Goal: Task Accomplishment & Management: Use online tool/utility

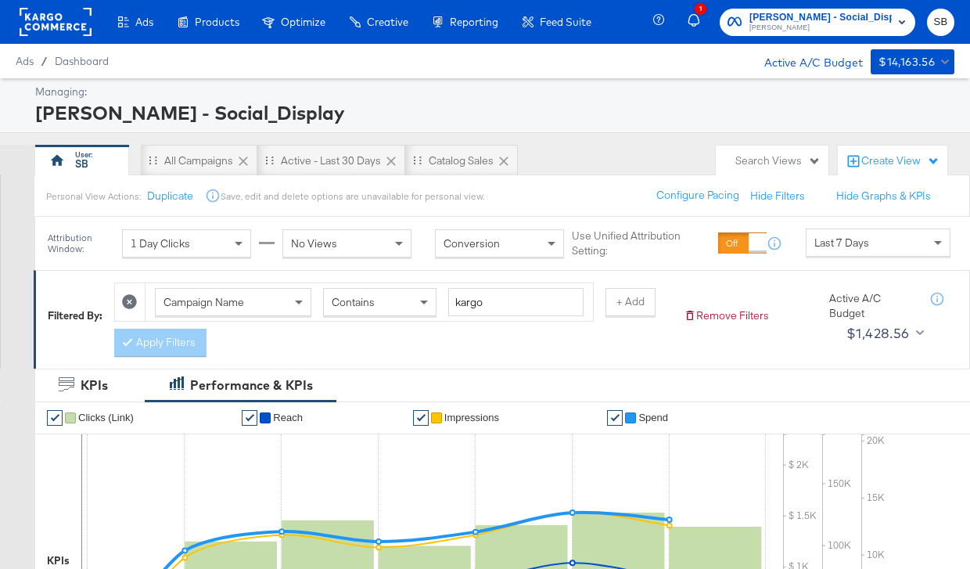
scroll to position [601, 0]
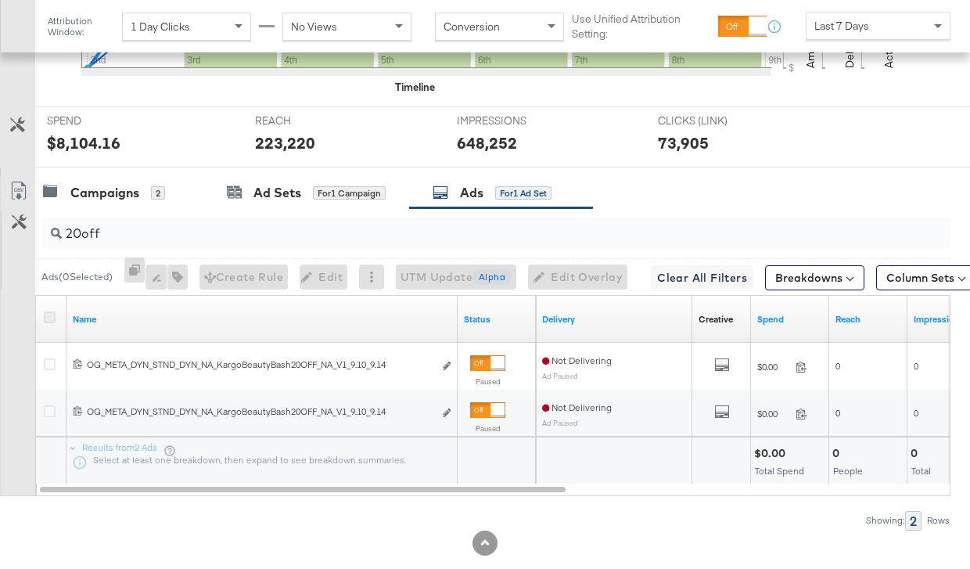
click at [48, 315] on icon at bounding box center [50, 317] width 12 height 12
click at [0, 0] on input "checkbox" at bounding box center [0, 0] width 0 height 0
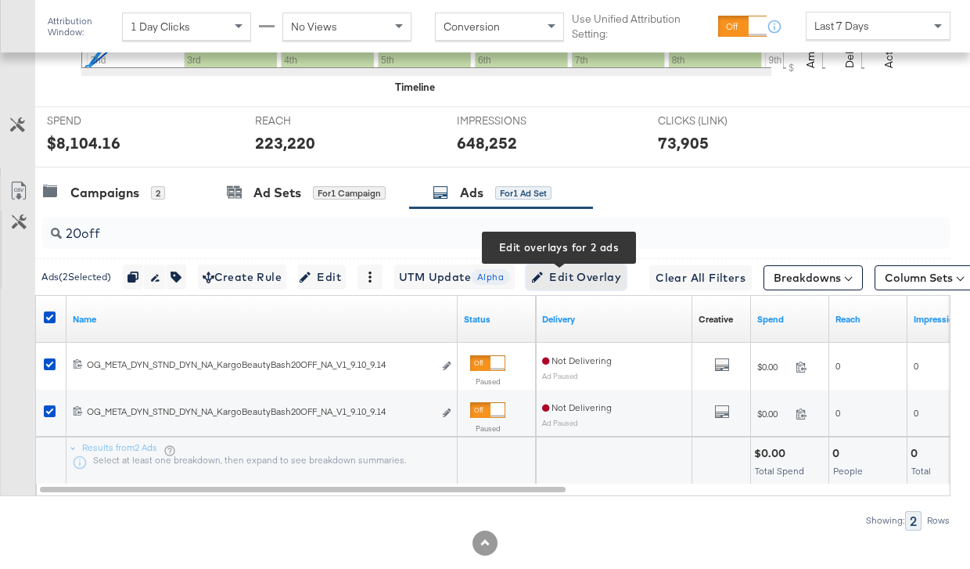
click at [588, 277] on span "Edit Overlay Edit overlays for 2 ads" at bounding box center [576, 277] width 90 height 20
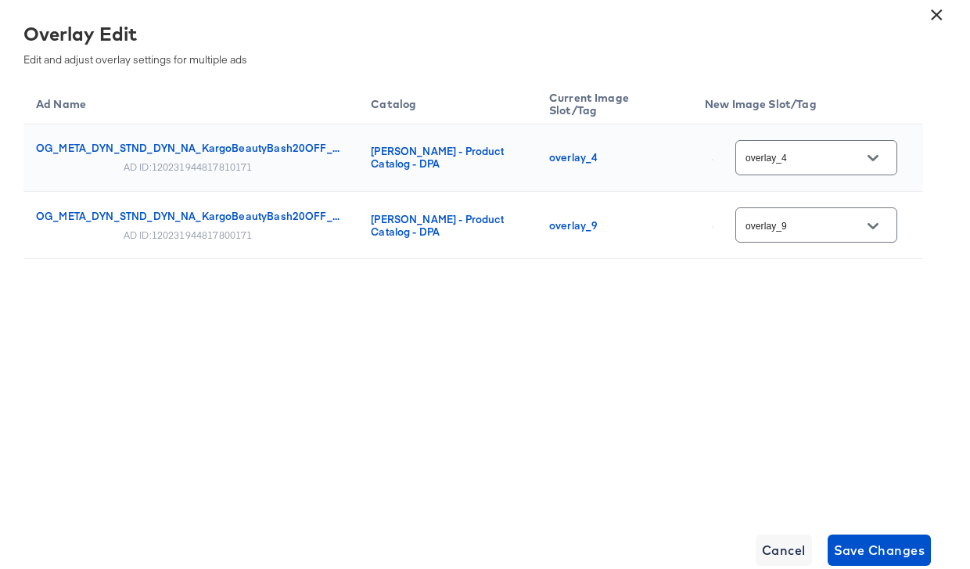
click at [800, 157] on input "overlay_4" at bounding box center [804, 158] width 124 height 18
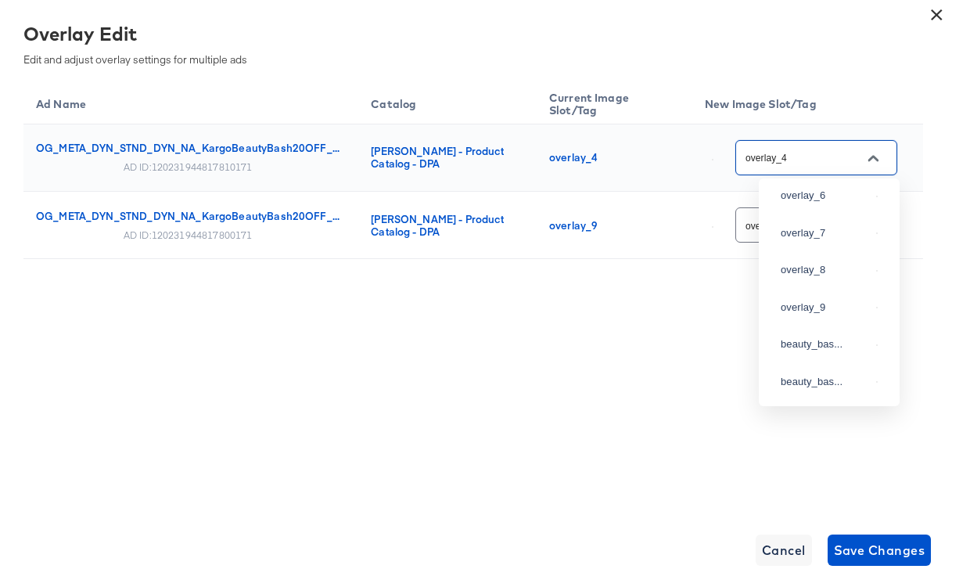
scroll to position [230, 0]
click at [828, 204] on div "overlay_6" at bounding box center [825, 196] width 89 height 16
type input "overlay_6"
click at [826, 230] on input "overlay_9" at bounding box center [804, 226] width 124 height 18
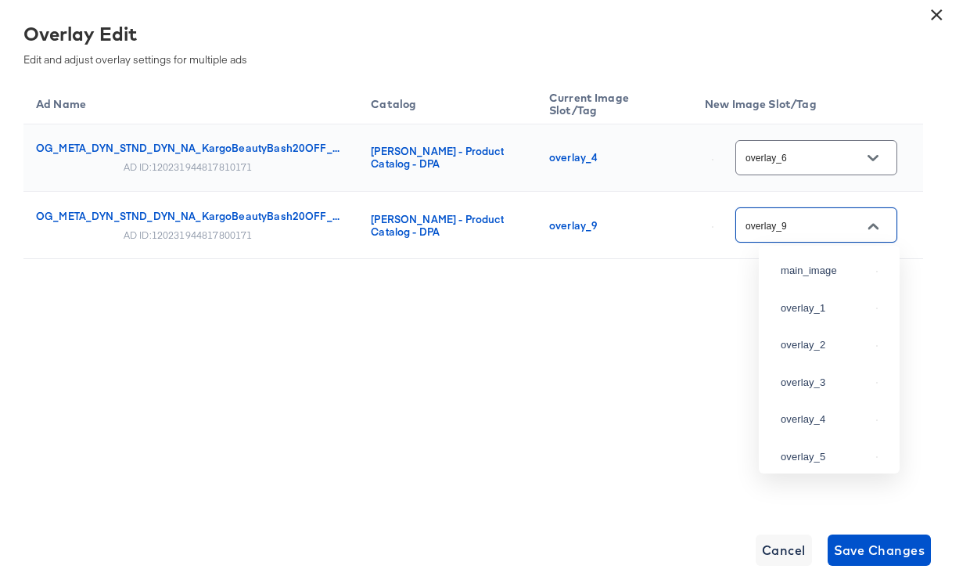
scroll to position [251, 0]
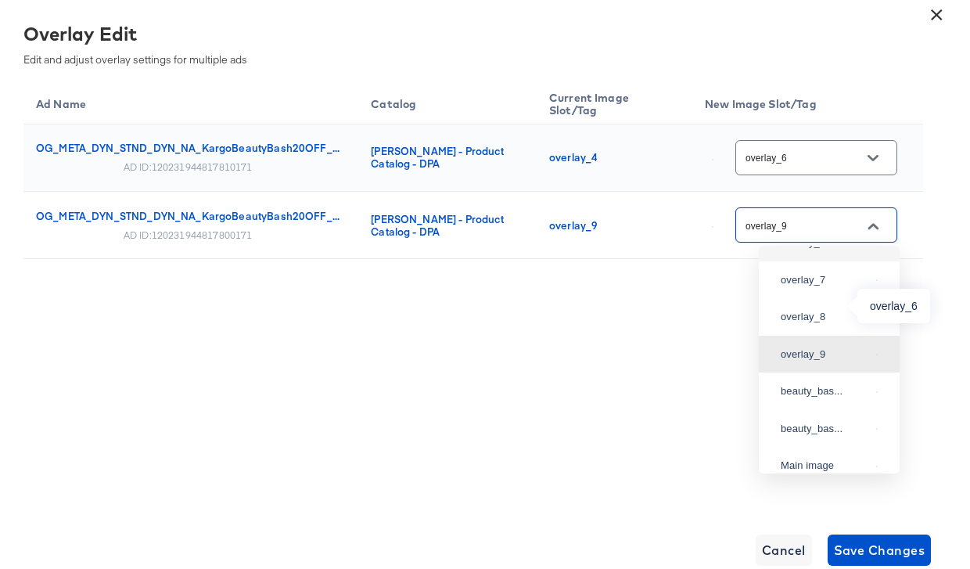
click at [821, 250] on div "overlay_6" at bounding box center [825, 243] width 89 height 16
type input "overlay_6"
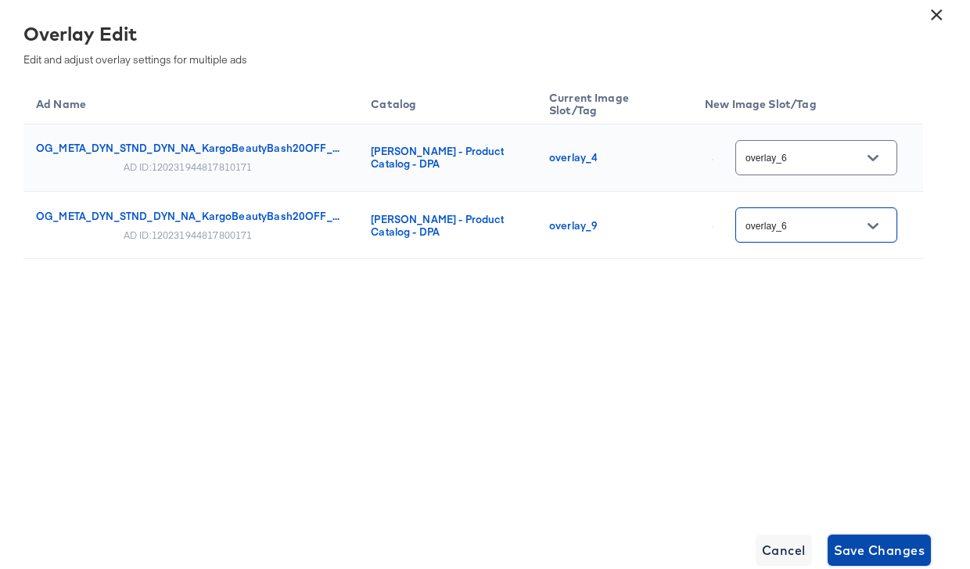
click at [888, 539] on span "Save Changes" at bounding box center [880, 550] width 92 height 22
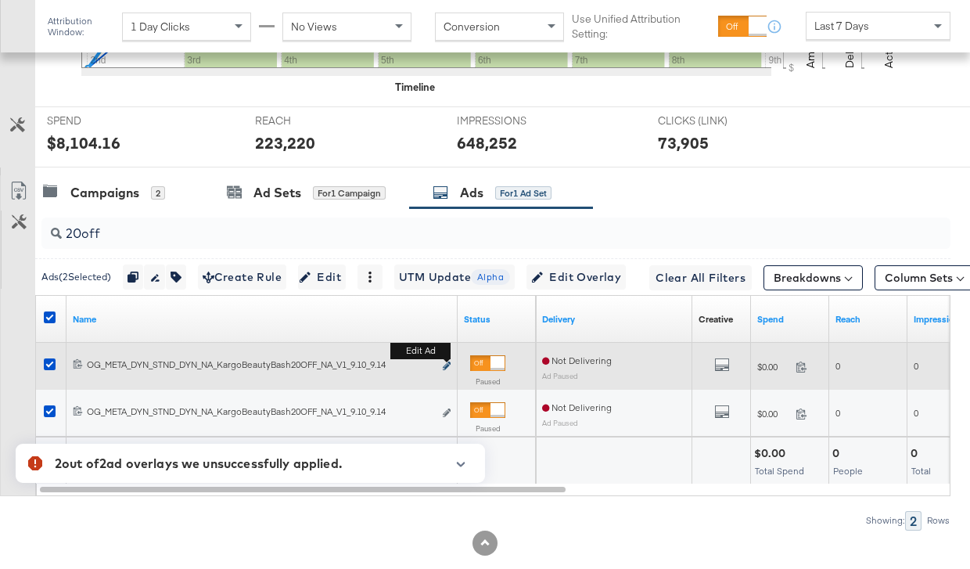
click at [449, 363] on button "Edit ad" at bounding box center [446, 366] width 9 height 16
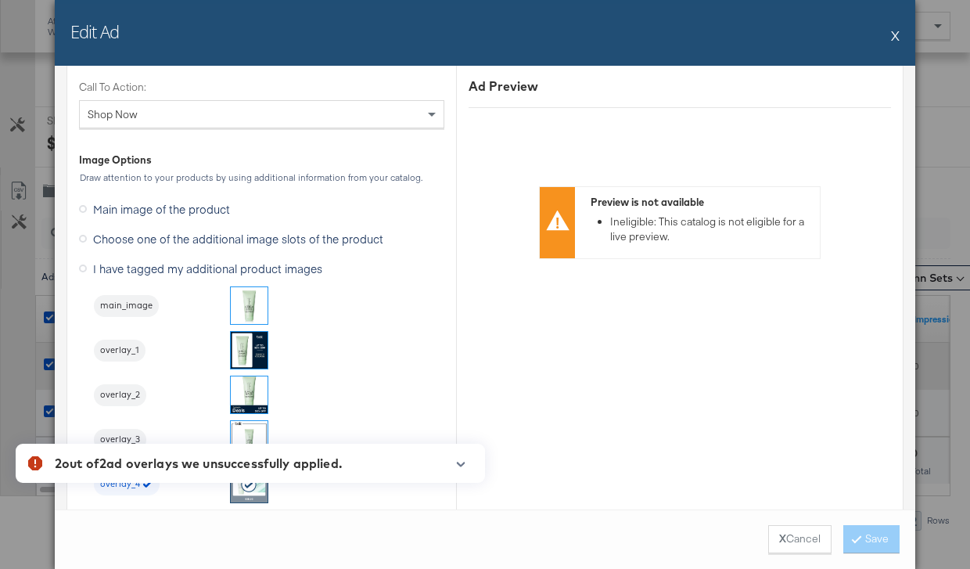
scroll to position [1839, 0]
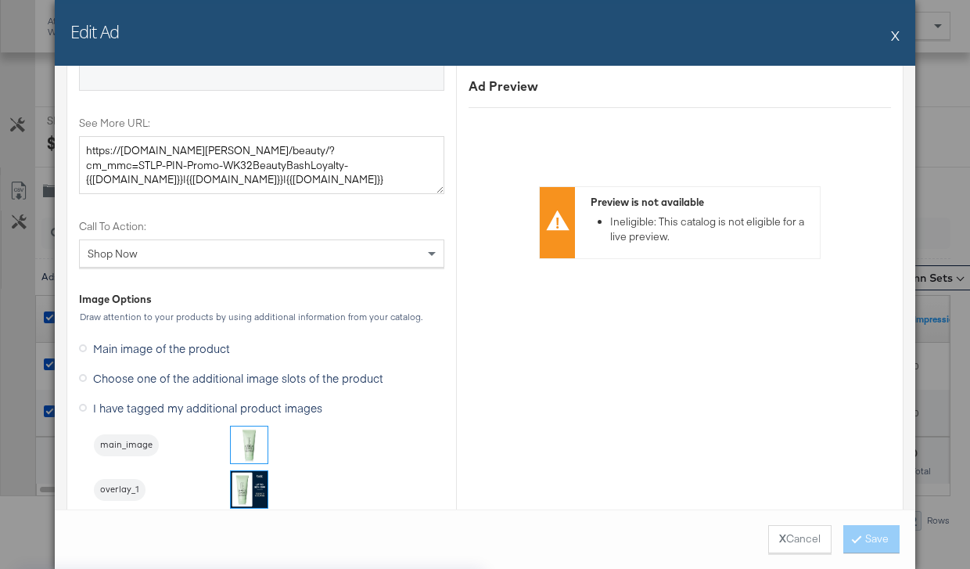
click at [271, 375] on span "Choose one of the additional image slots of the product" at bounding box center [238, 378] width 290 height 16
click at [0, 0] on input "Choose one of the additional image slots of the product" at bounding box center [0, 0] width 0 height 0
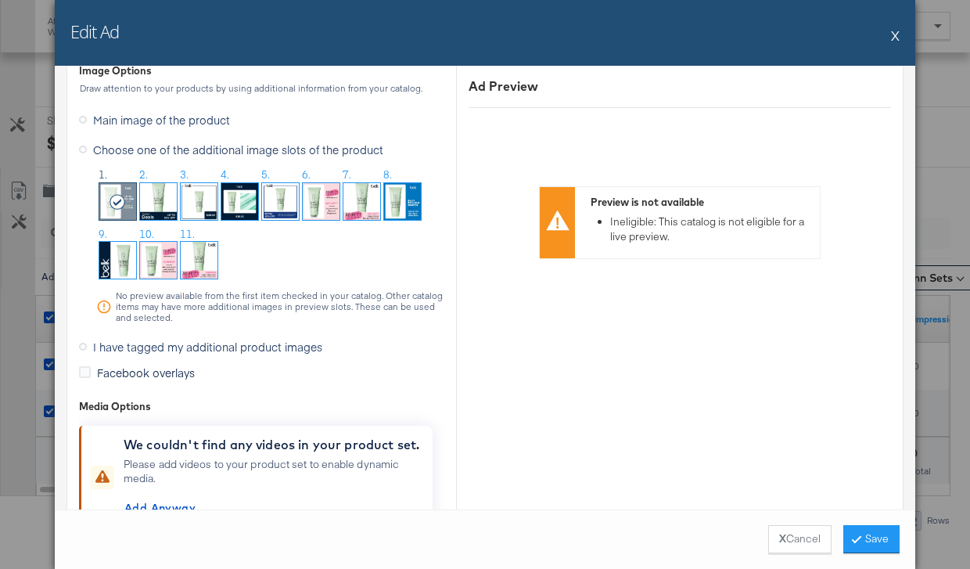
scroll to position [2065, 0]
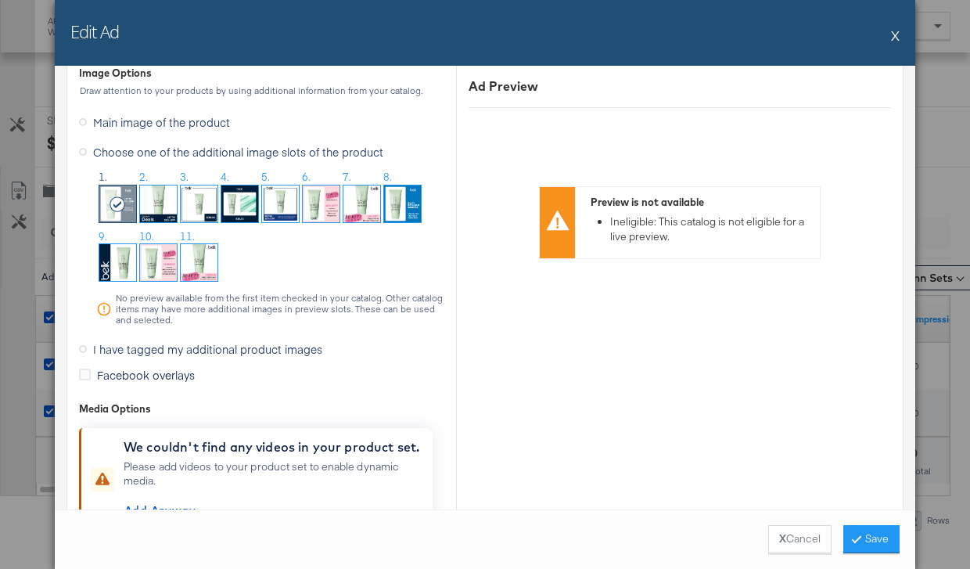
click at [325, 203] on img at bounding box center [321, 203] width 37 height 37
click at [878, 540] on button "Save" at bounding box center [871, 539] width 56 height 28
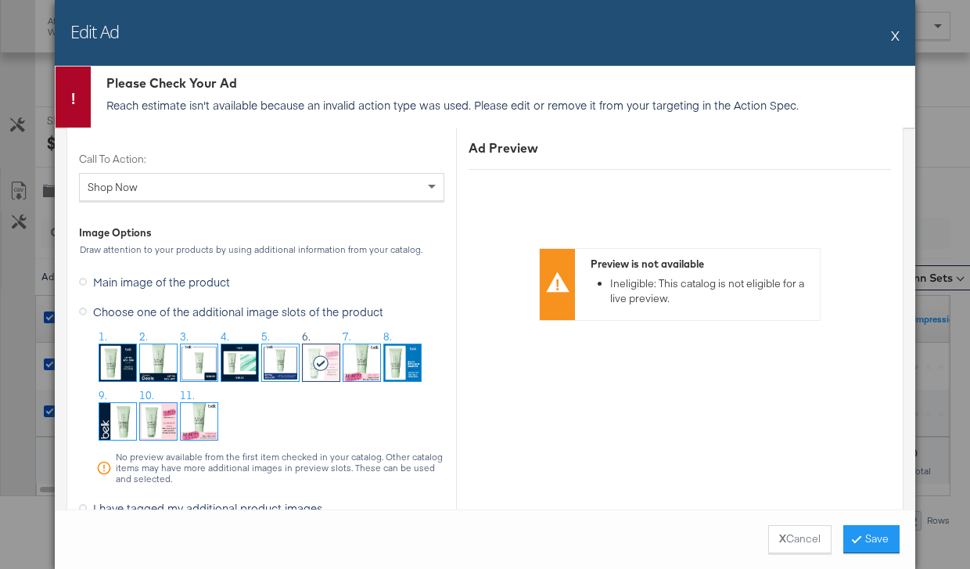
scroll to position [2001, 0]
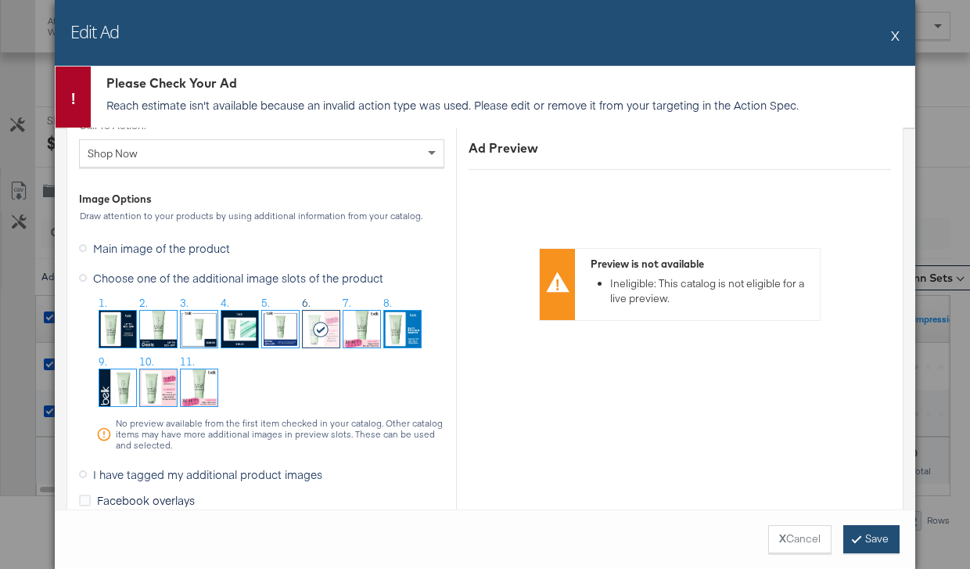
click at [870, 537] on button "Save" at bounding box center [871, 539] width 56 height 28
click at [800, 523] on div "X Cancel Save" at bounding box center [485, 538] width 860 height 59
click at [801, 533] on button "X Cancel" at bounding box center [799, 539] width 63 height 28
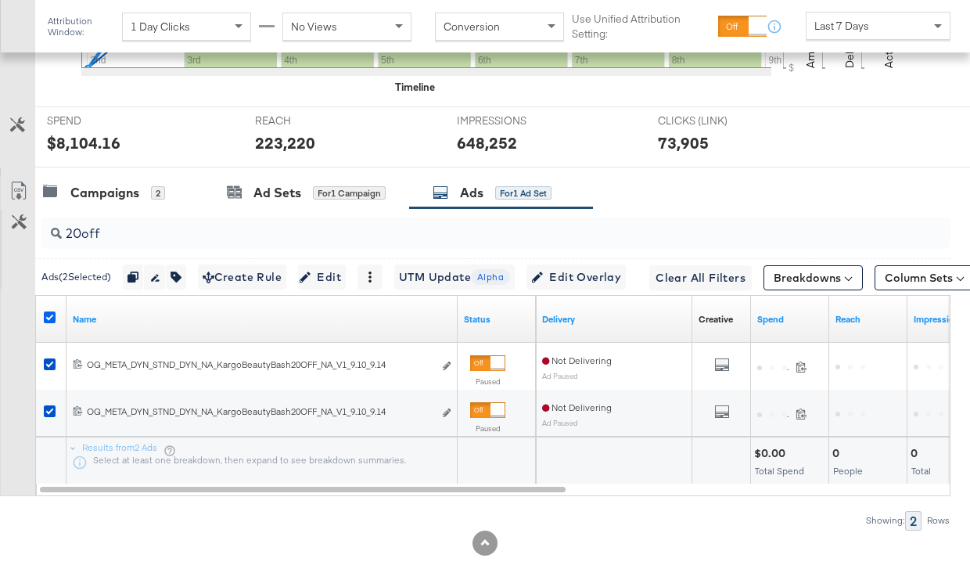
click at [48, 316] on icon at bounding box center [50, 317] width 12 height 12
click at [0, 0] on input "checkbox" at bounding box center [0, 0] width 0 height 0
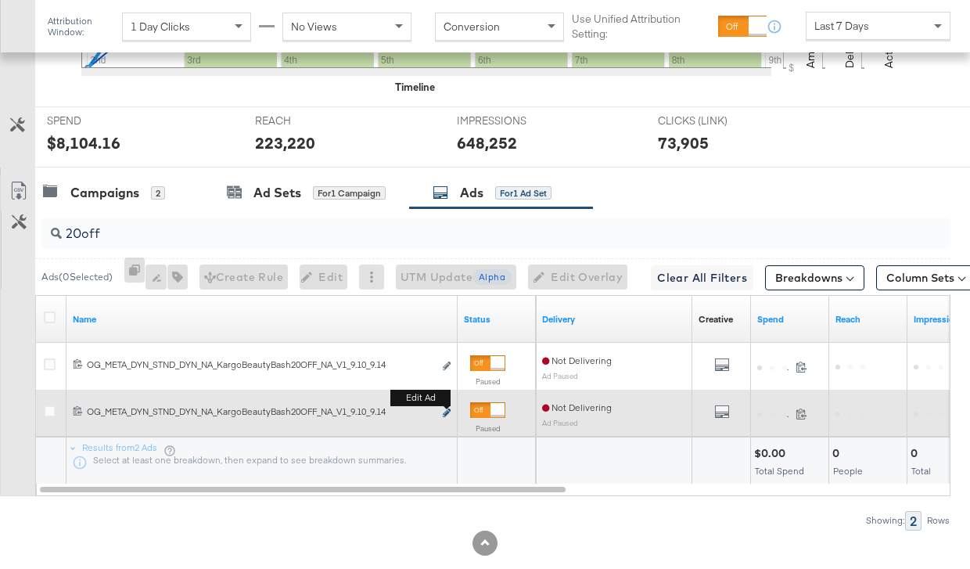
click at [444, 414] on icon "link" at bounding box center [447, 412] width 8 height 9
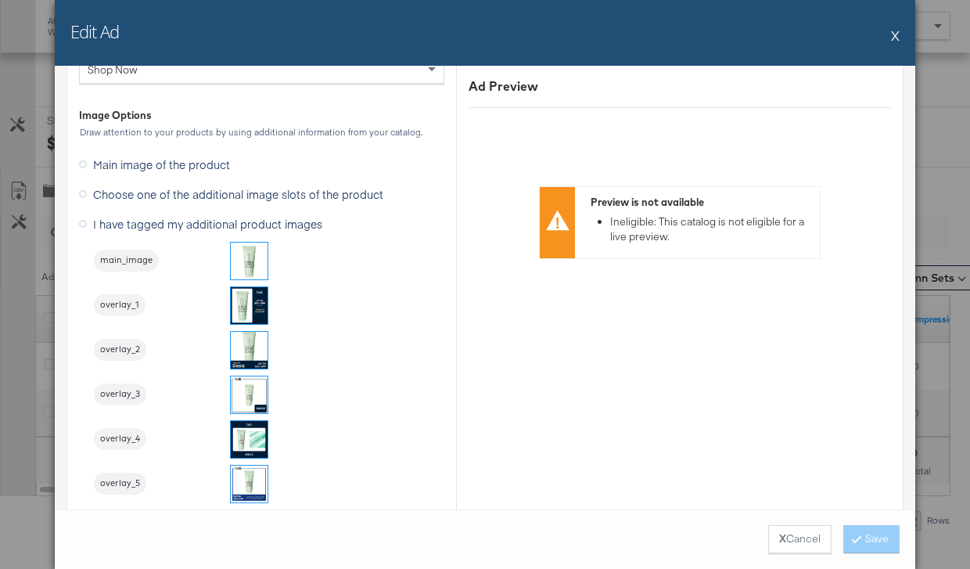
scroll to position [1387, 0]
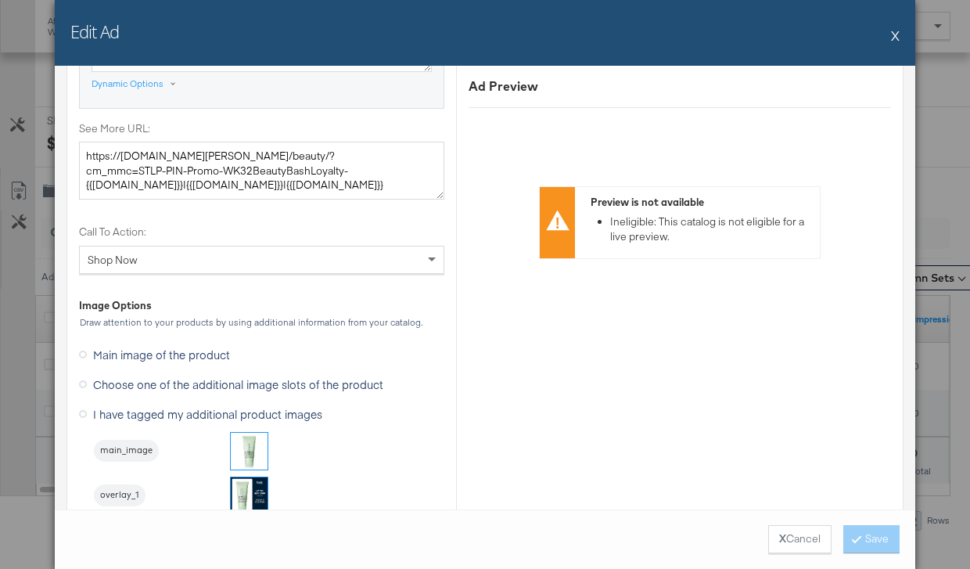
click at [318, 387] on span "Choose one of the additional image slots of the product" at bounding box center [238, 384] width 290 height 16
click at [0, 0] on input "Choose one of the additional image slots of the product" at bounding box center [0, 0] width 0 height 0
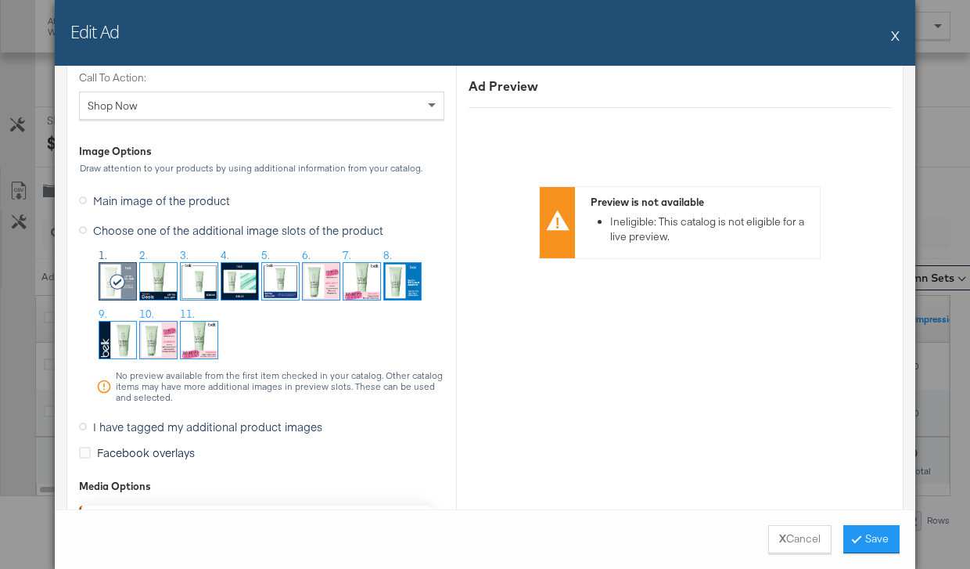
scroll to position [1566, 0]
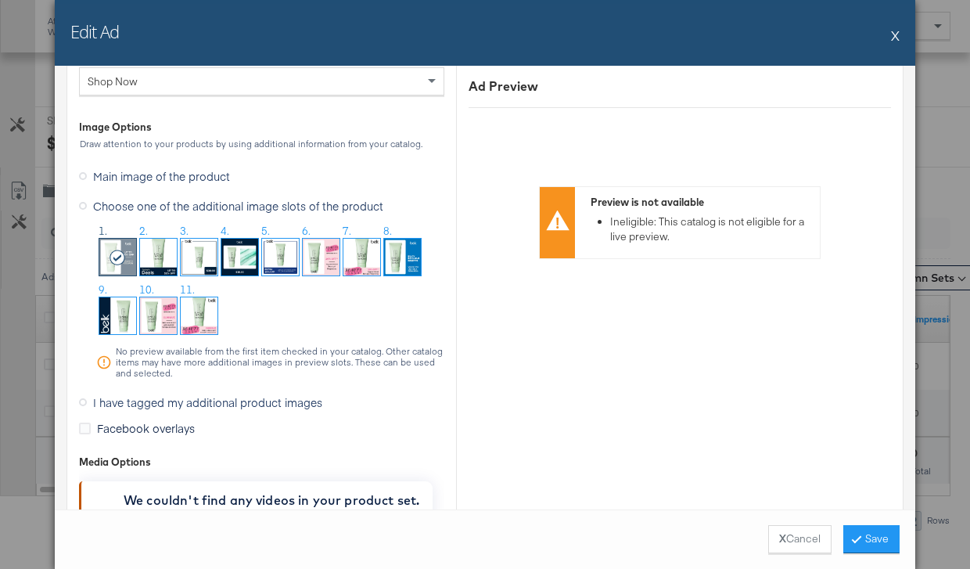
click at [328, 256] on img at bounding box center [321, 257] width 37 height 37
click at [868, 541] on button "Save" at bounding box center [871, 539] width 56 height 28
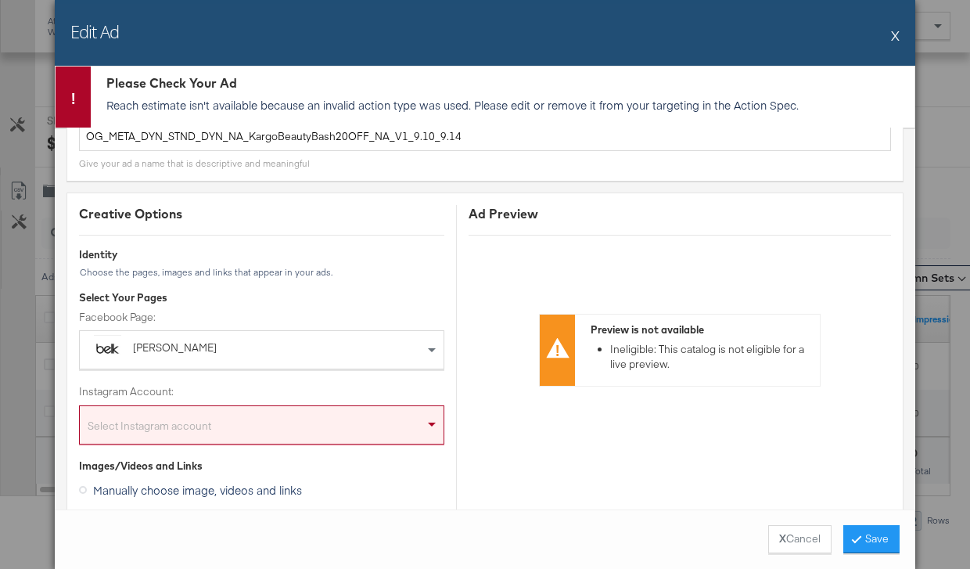
scroll to position [87, 0]
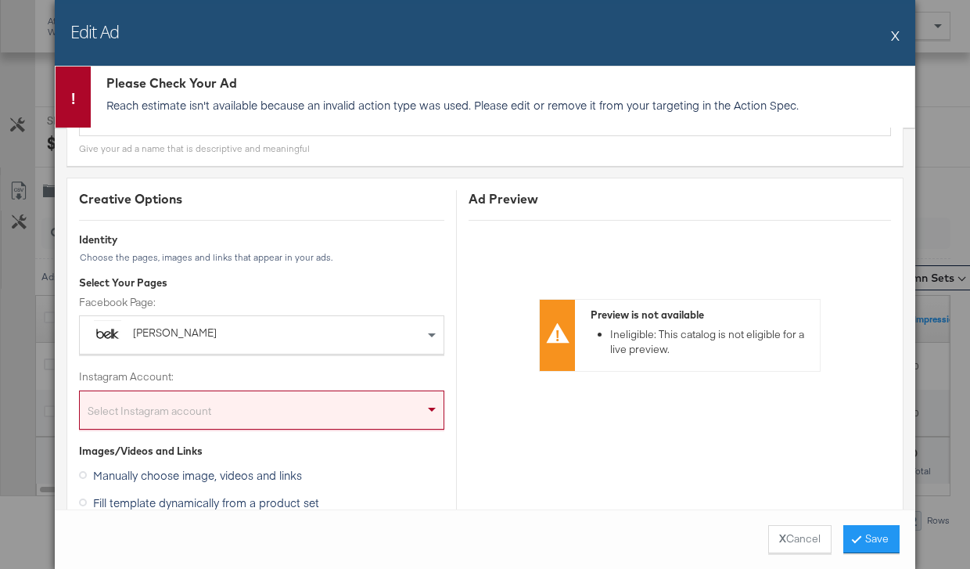
click at [221, 407] on div "Select Instagram account" at bounding box center [262, 412] width 364 height 31
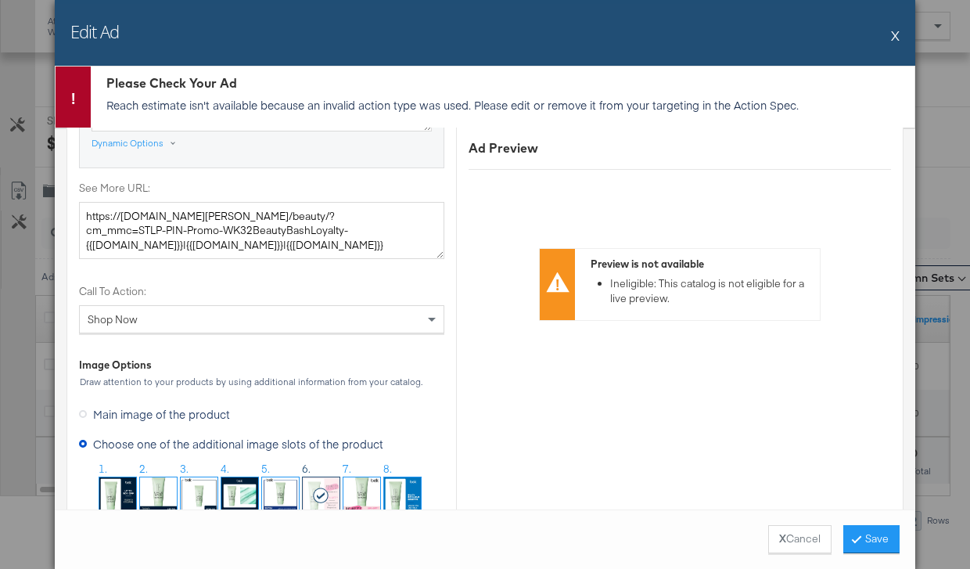
scroll to position [1607, 0]
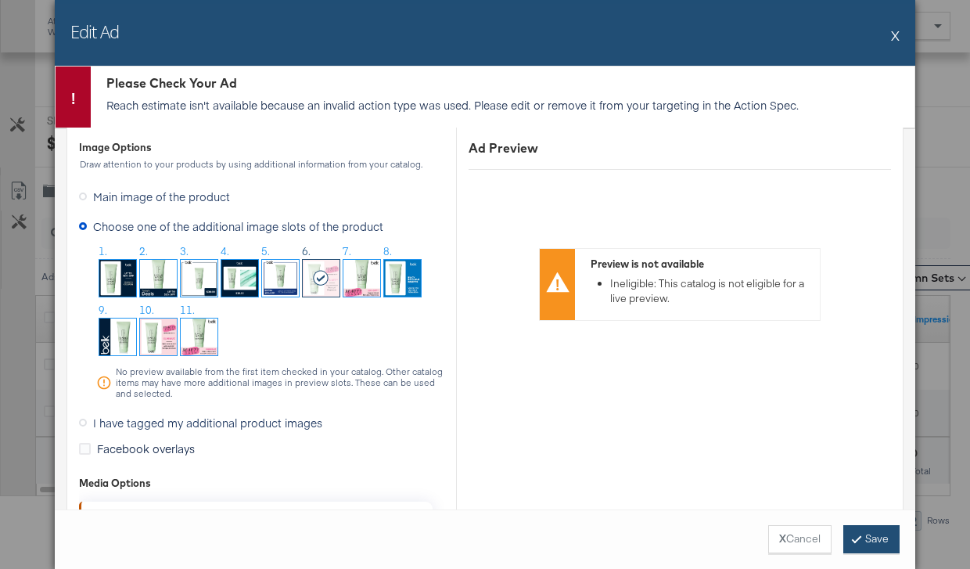
click at [873, 535] on button "Save" at bounding box center [871, 539] width 56 height 28
click at [788, 534] on button "X Cancel" at bounding box center [799, 539] width 63 height 28
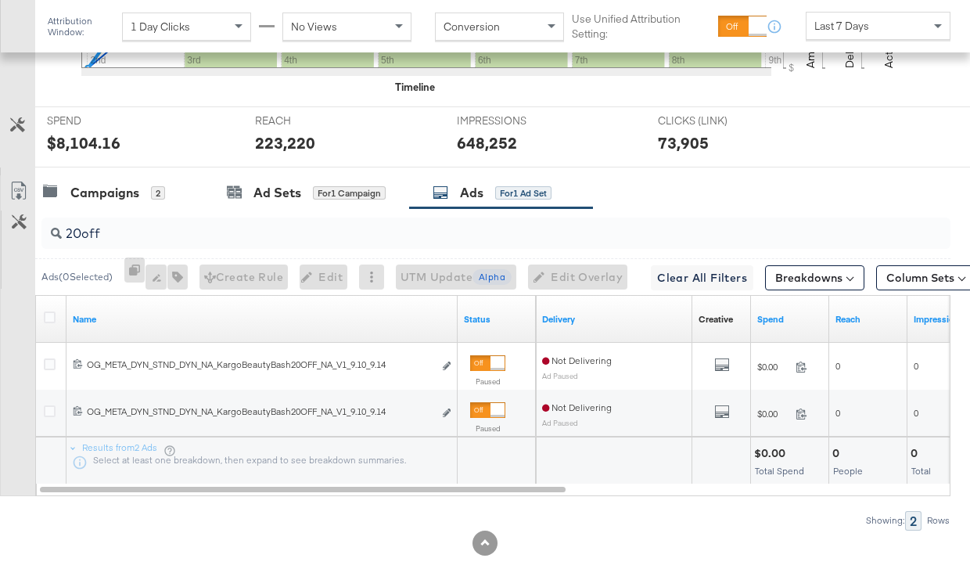
scroll to position [0, 0]
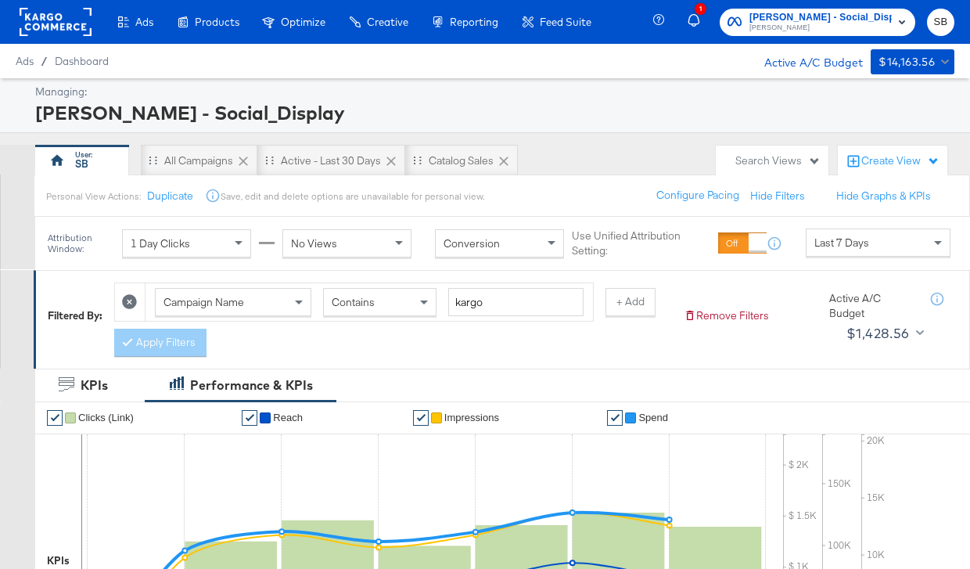
click at [62, 22] on rect at bounding box center [56, 22] width 72 height 28
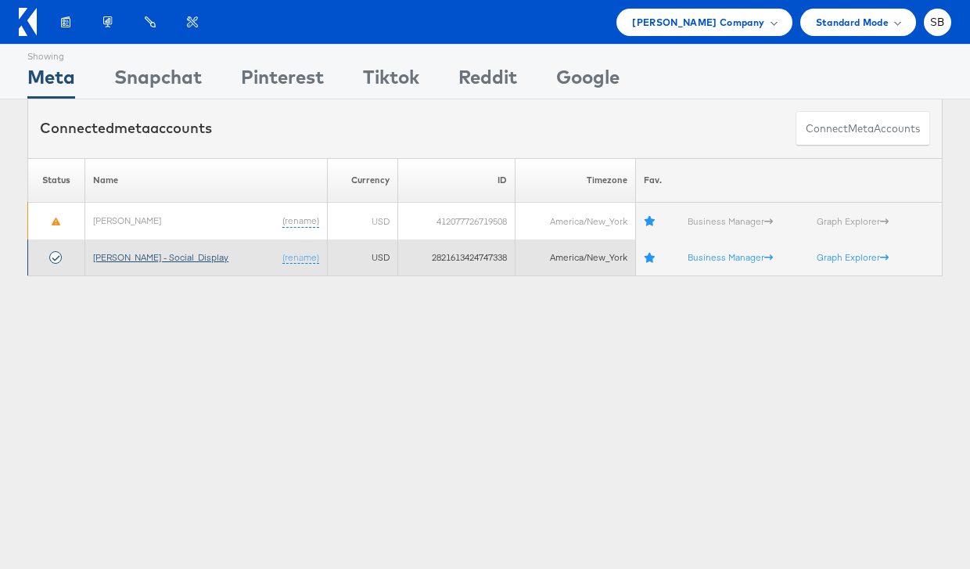
click at [163, 258] on link "Belk - Social_Display" at bounding box center [160, 257] width 135 height 12
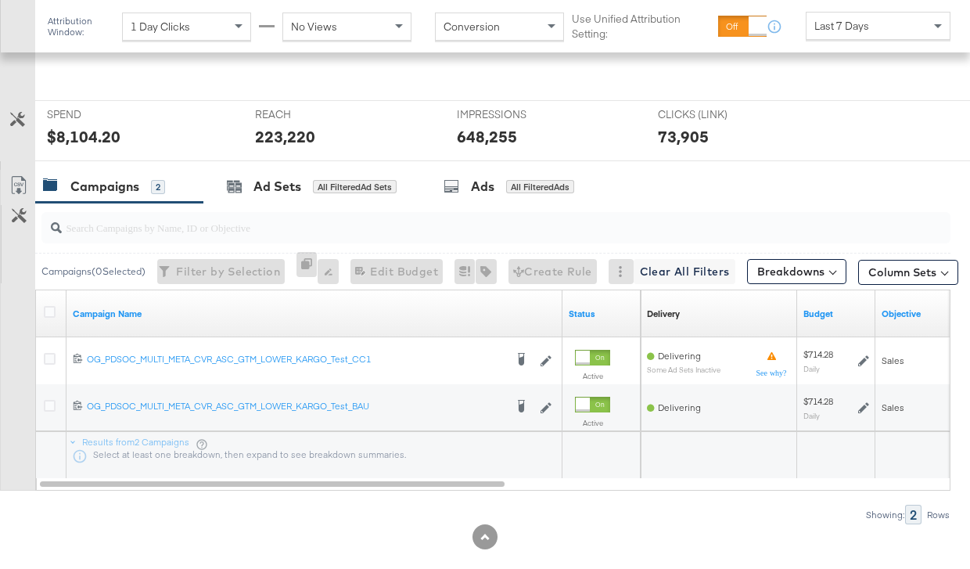
scroll to position [606, 0]
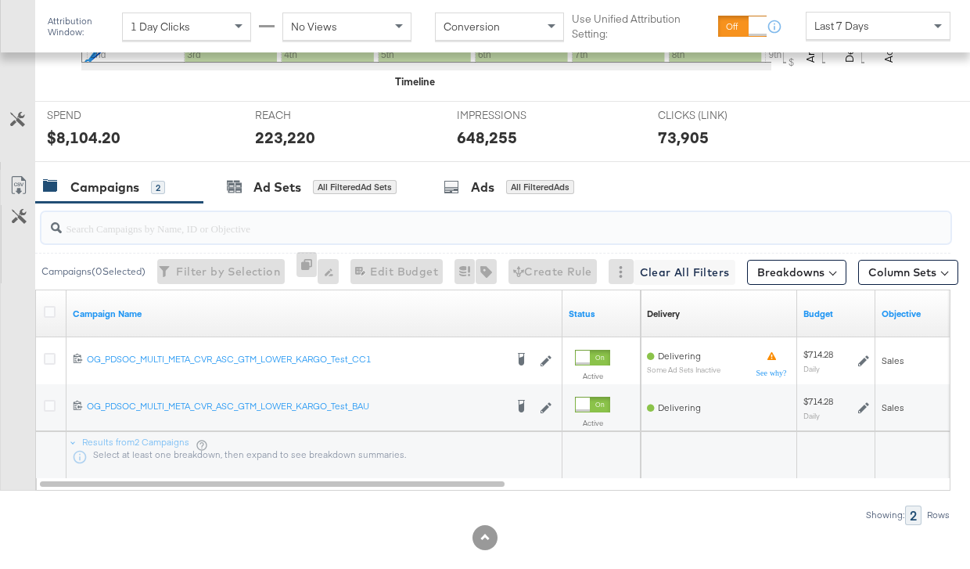
click at [353, 226] on input "search" at bounding box center [466, 221] width 809 height 31
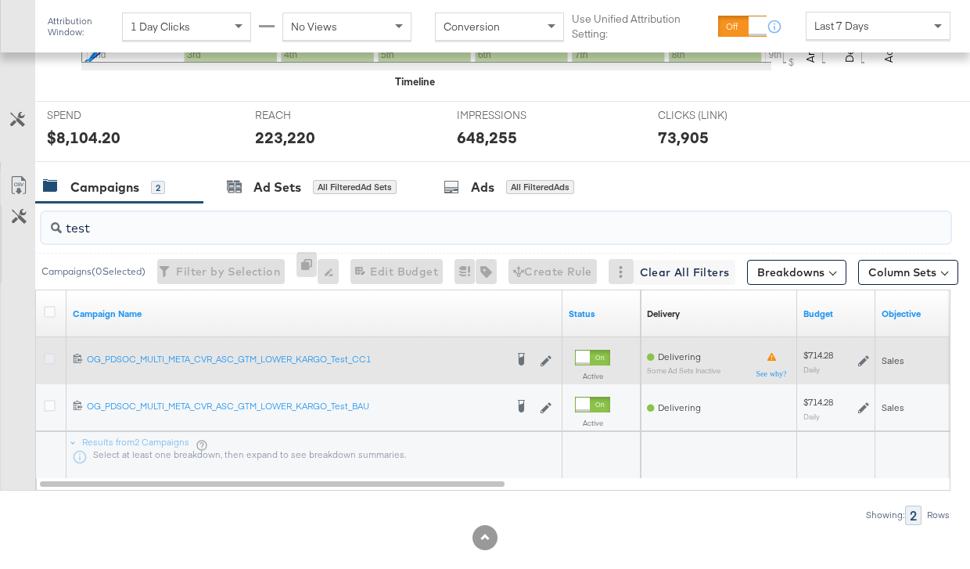
type input "test"
click at [54, 356] on icon at bounding box center [50, 359] width 12 height 12
click at [0, 0] on input "checkbox" at bounding box center [0, 0] width 0 height 0
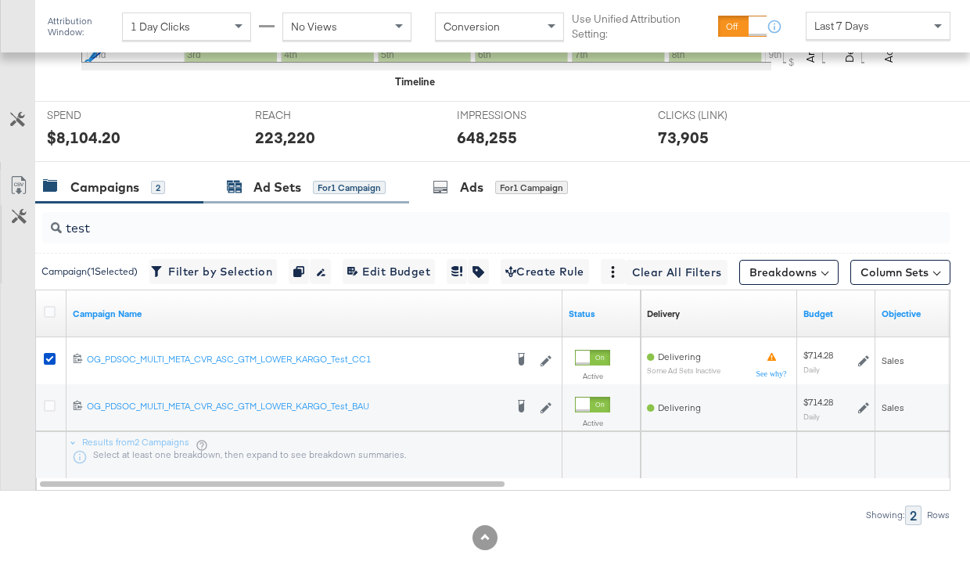
click at [351, 189] on div "for 1 Campaign" at bounding box center [349, 188] width 73 height 14
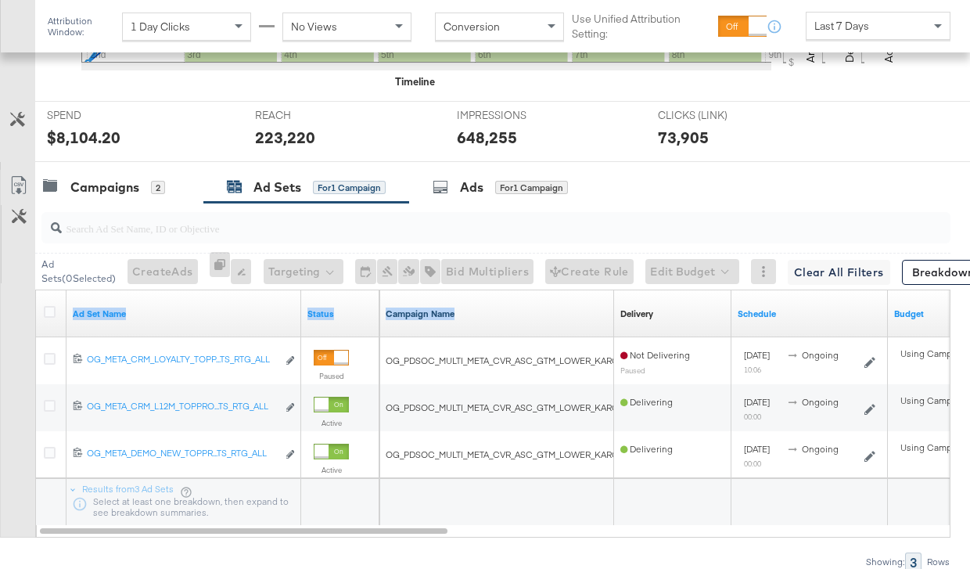
drag, startPoint x: 296, startPoint y: 296, endPoint x: 486, endPoint y: 317, distance: 191.1
click at [36, 290] on div "Ad Set Name Status Campaign Name Delivery Sorting Unavailable Schedule Budget" at bounding box center [36, 290] width 0 height 0
drag, startPoint x: 299, startPoint y: 303, endPoint x: 525, endPoint y: 314, distance: 226.3
click at [36, 290] on div "Ad Set Name Status Campaign Name Delivery Sorting Unavailable Schedule Budget" at bounding box center [36, 290] width 0 height 0
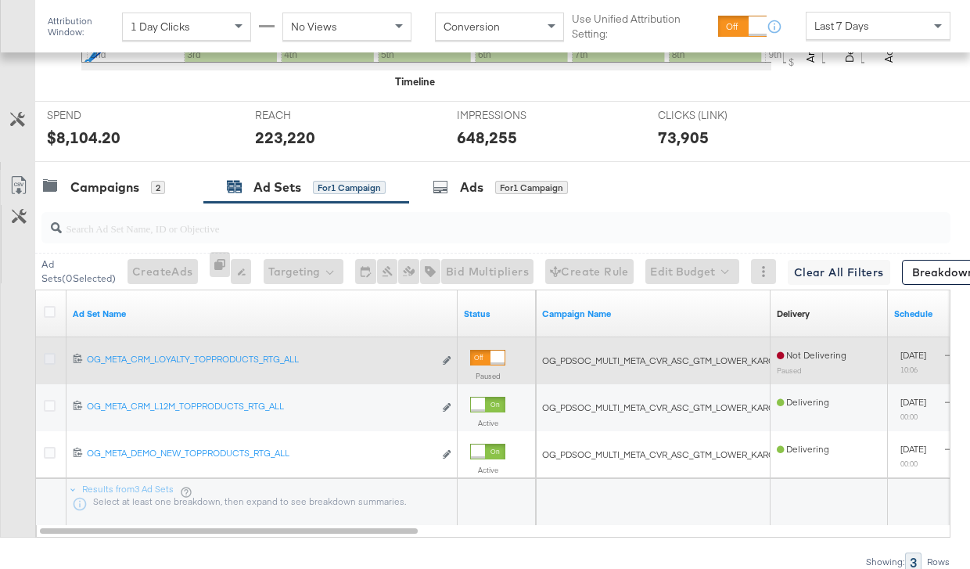
click at [54, 357] on icon at bounding box center [50, 359] width 12 height 12
click at [0, 0] on input "checkbox" at bounding box center [0, 0] width 0 height 0
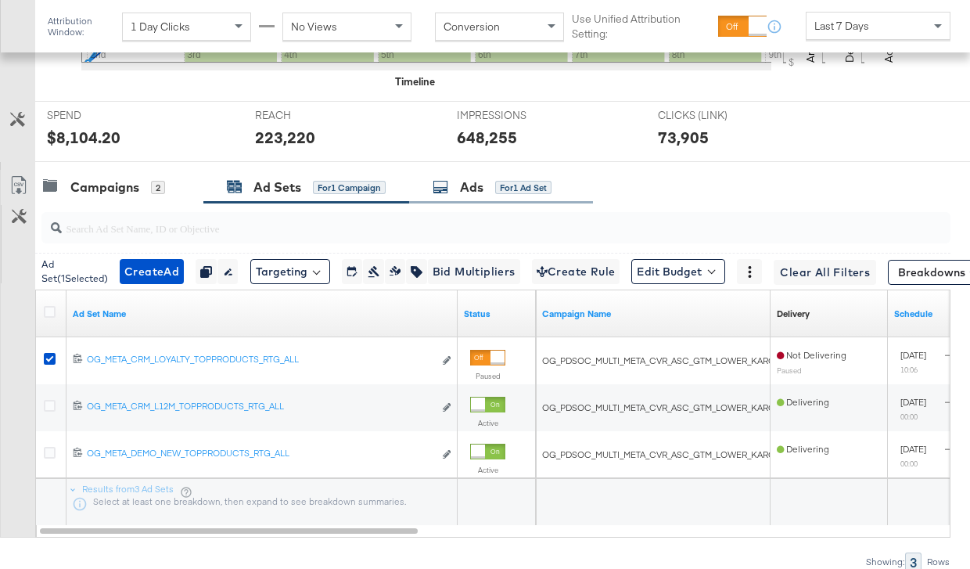
click at [534, 181] on div "for 1 Ad Set" at bounding box center [523, 188] width 56 height 14
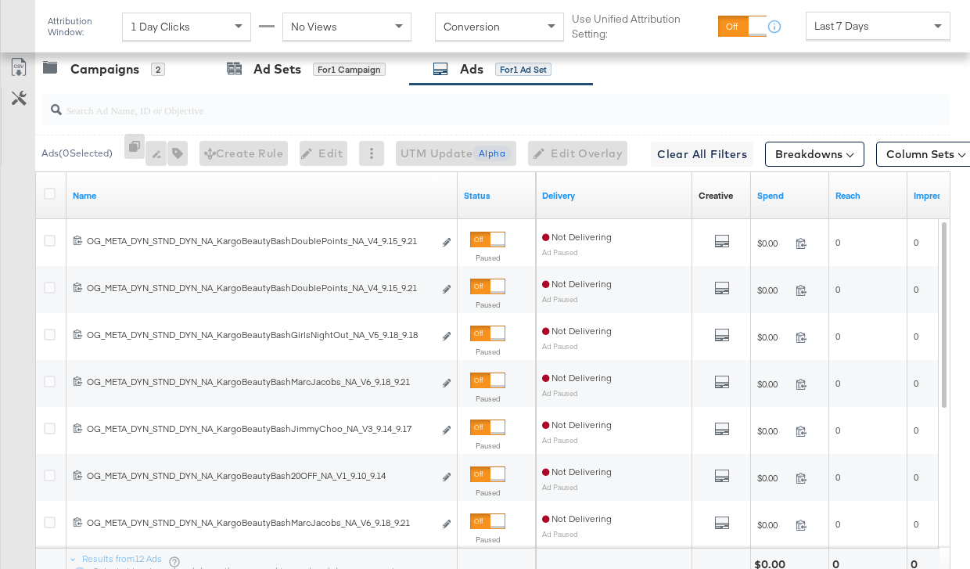
scroll to position [723, 0]
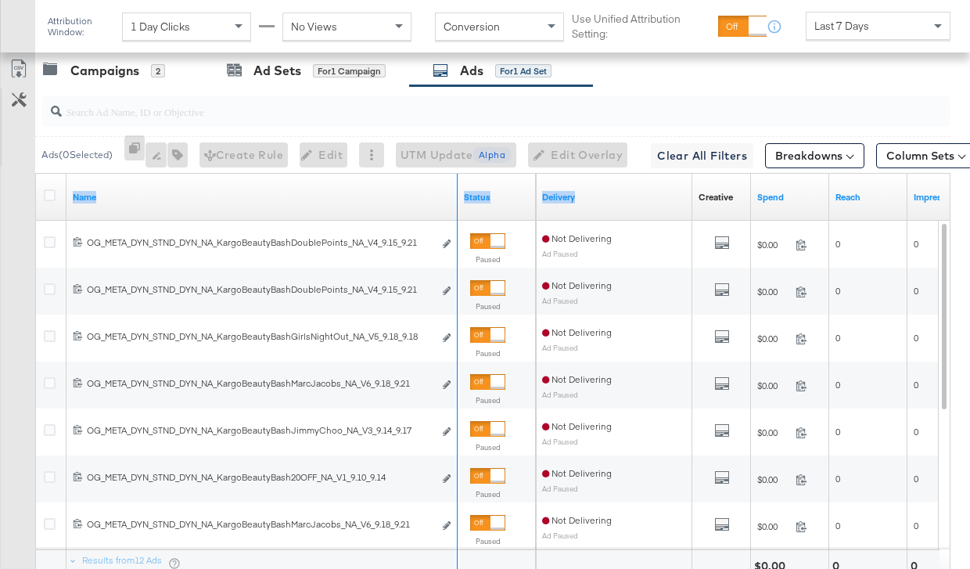
drag, startPoint x: 454, startPoint y: 197, endPoint x: 614, endPoint y: 208, distance: 160.7
click at [36, 174] on div "Name Status Delivery Creative Sorting Unavailable Spend Reach Impressions" at bounding box center [36, 174] width 0 height 0
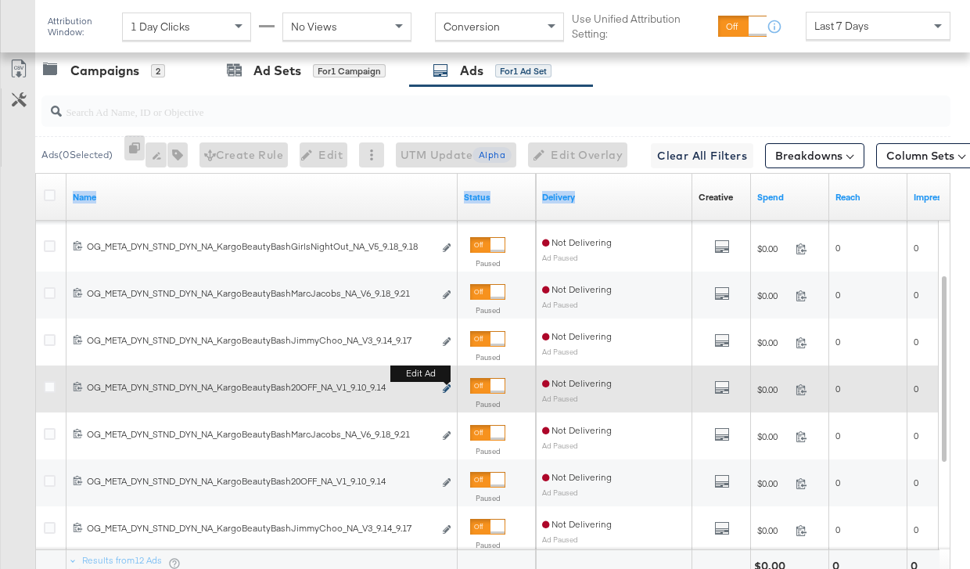
click at [445, 386] on icon "link" at bounding box center [447, 388] width 8 height 9
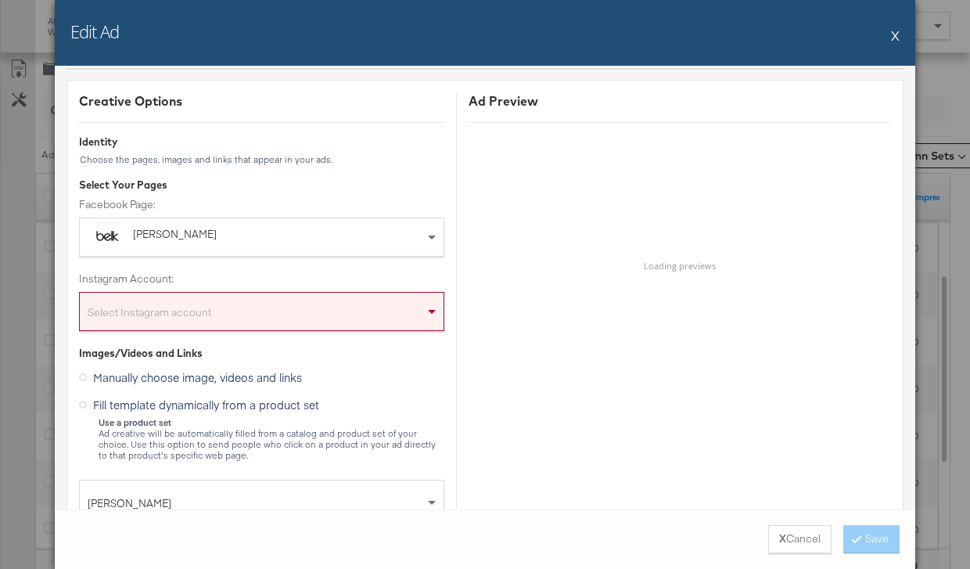
scroll to position [120, 0]
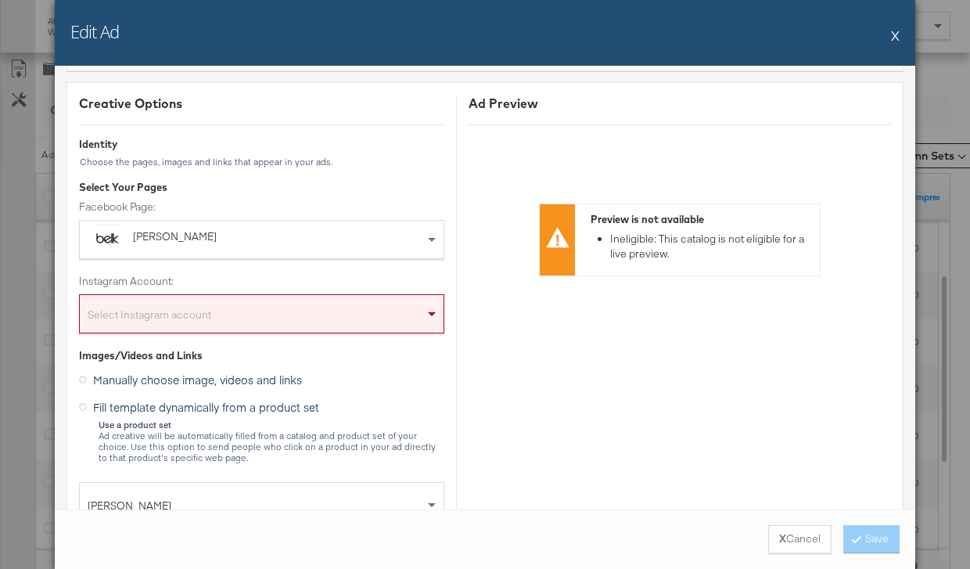
click at [384, 310] on div "Select Instagram account" at bounding box center [262, 316] width 364 height 31
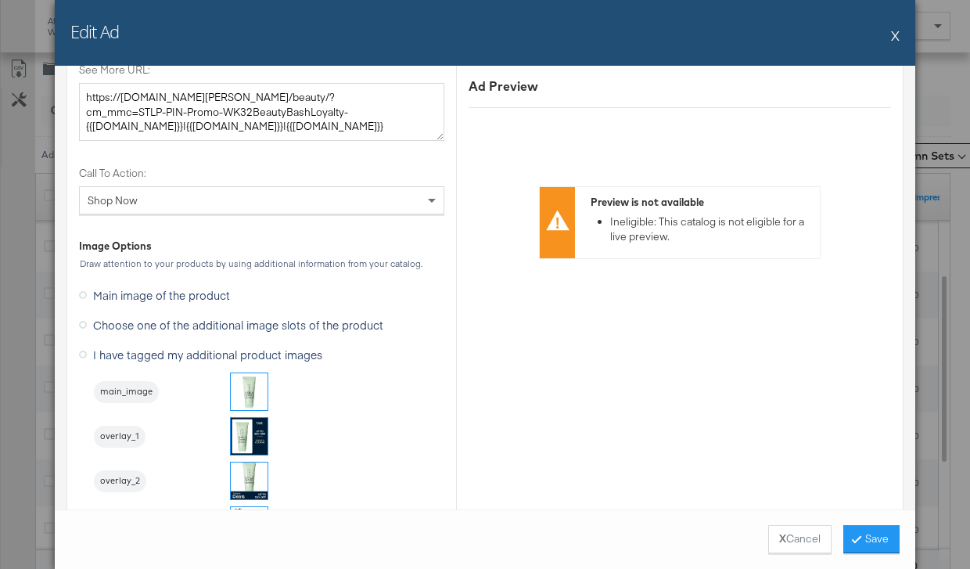
scroll to position [1919, 0]
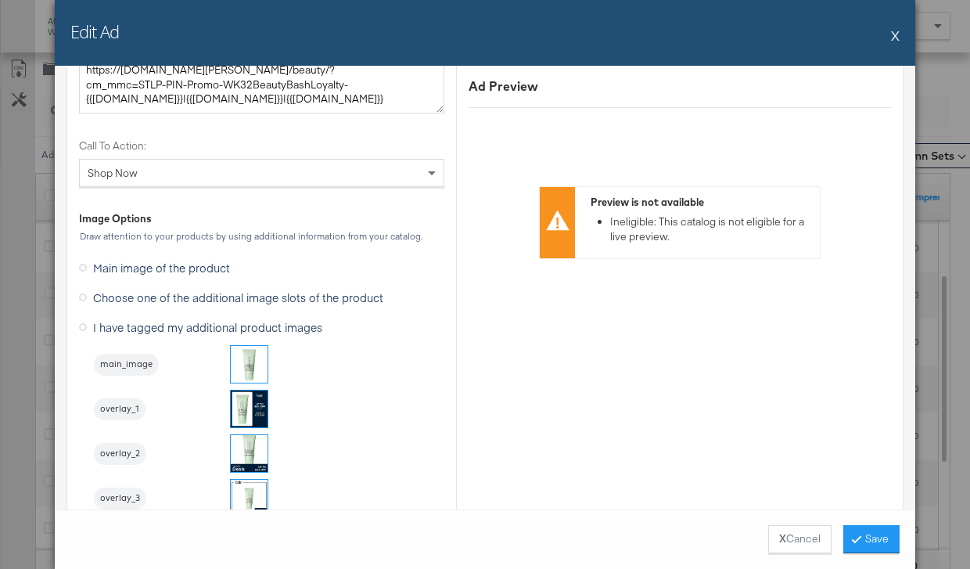
click at [353, 293] on span "Choose one of the additional image slots of the product" at bounding box center [238, 297] width 290 height 16
click at [0, 0] on input "Choose one of the additional image slots of the product" at bounding box center [0, 0] width 0 height 0
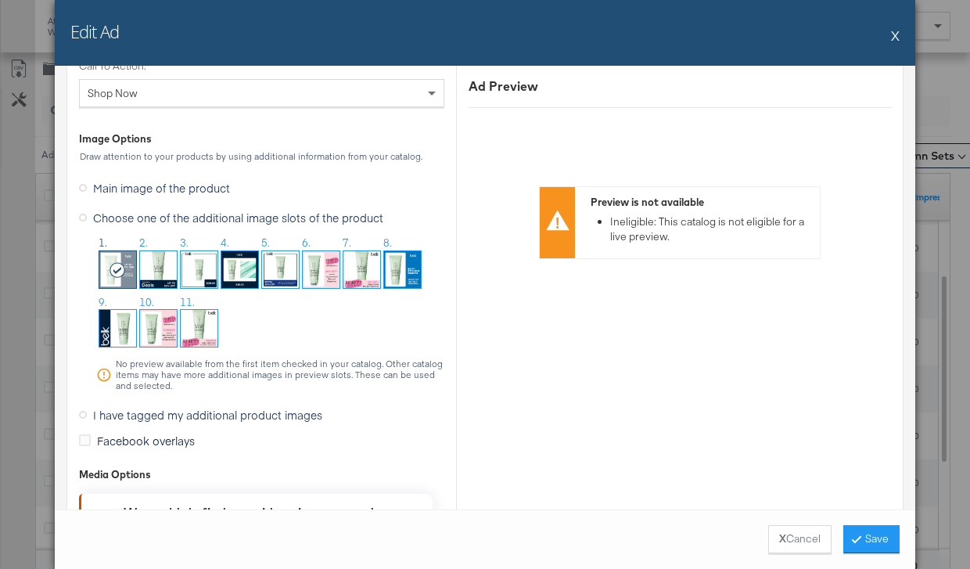
click at [240, 414] on span "I have tagged my additional product images" at bounding box center [207, 415] width 229 height 16
click at [0, 0] on input "I have tagged my additional product images" at bounding box center [0, 0] width 0 height 0
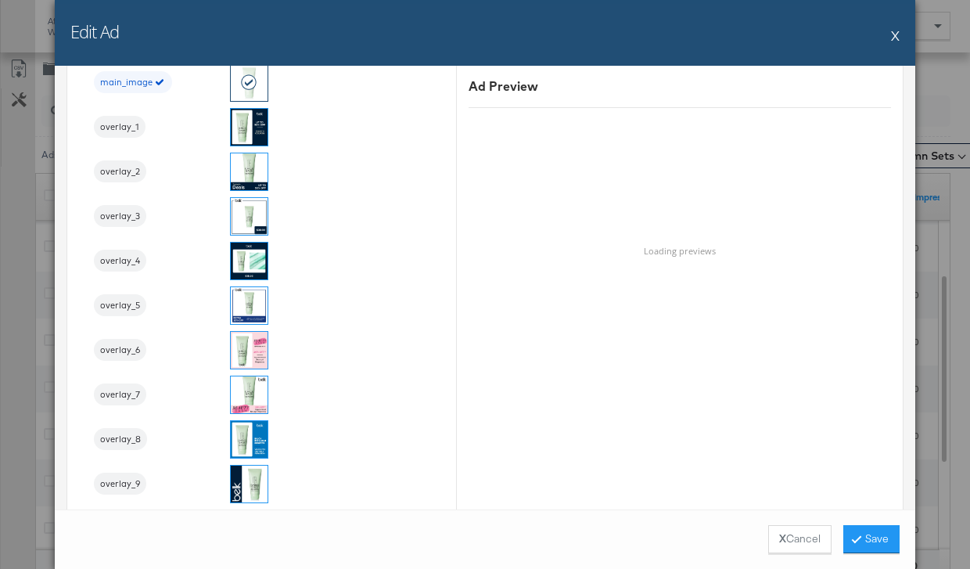
scroll to position [1979, 0]
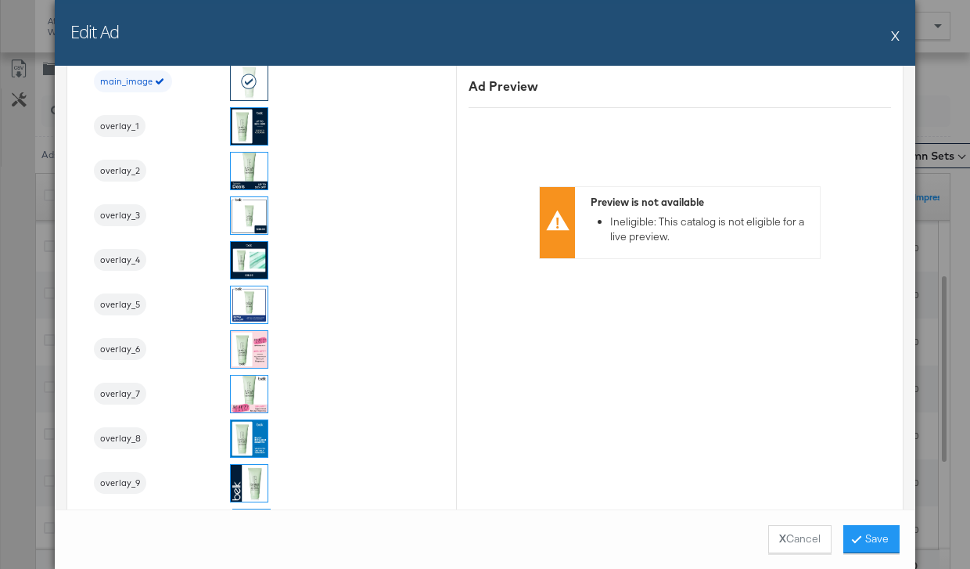
click at [248, 353] on img at bounding box center [249, 349] width 37 height 37
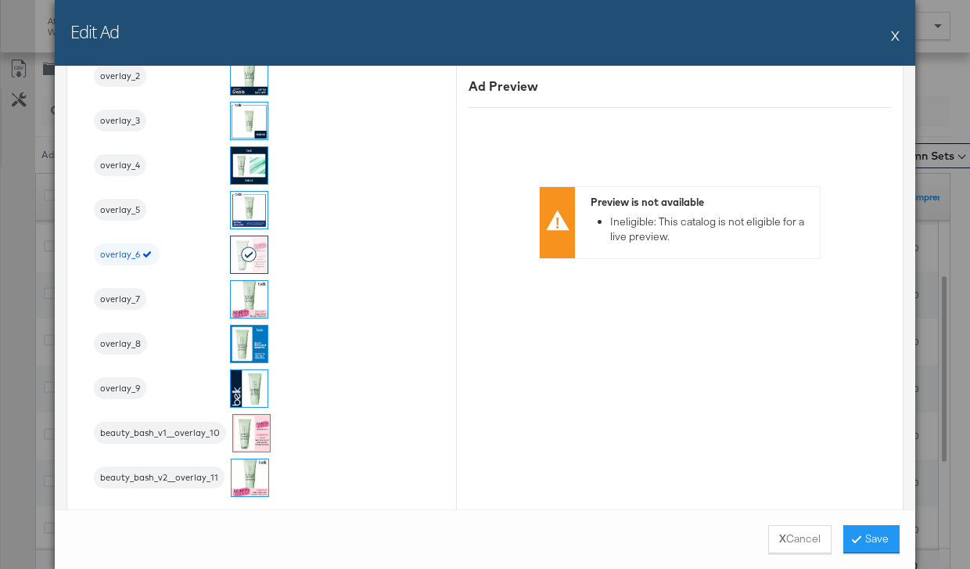
scroll to position [2072, 0]
click at [879, 540] on button "Save" at bounding box center [871, 539] width 56 height 28
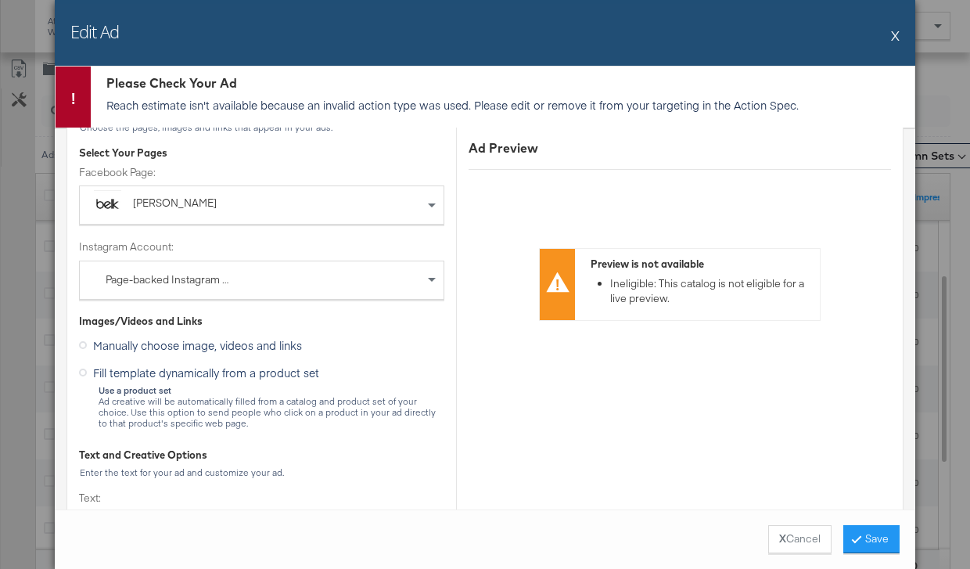
scroll to position [0, 0]
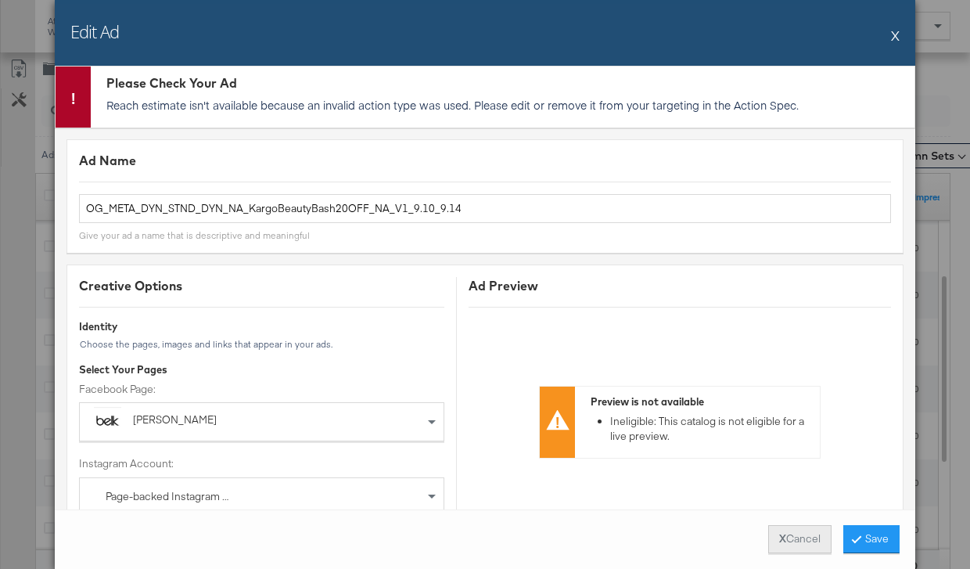
click at [795, 540] on button "X Cancel" at bounding box center [799, 539] width 63 height 28
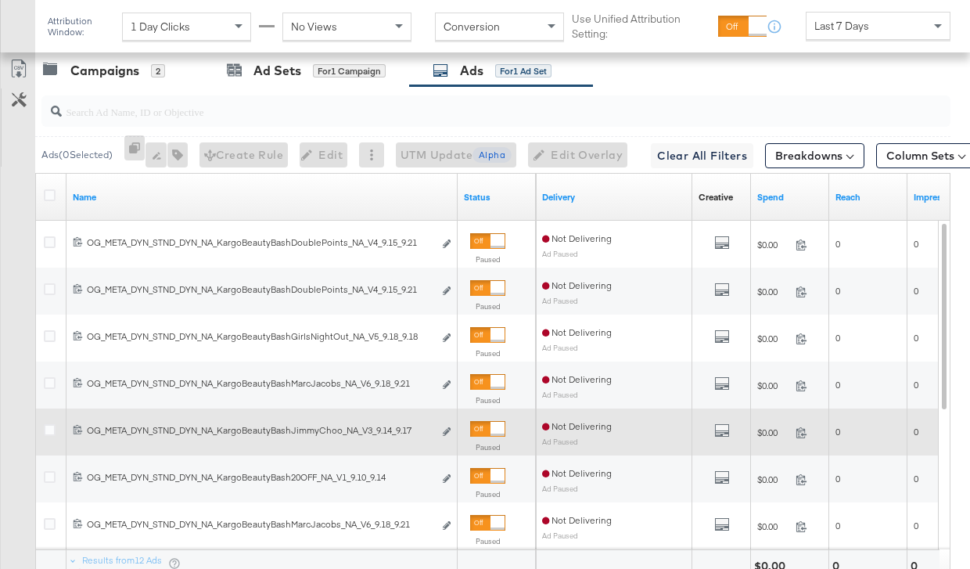
scroll to position [696, 0]
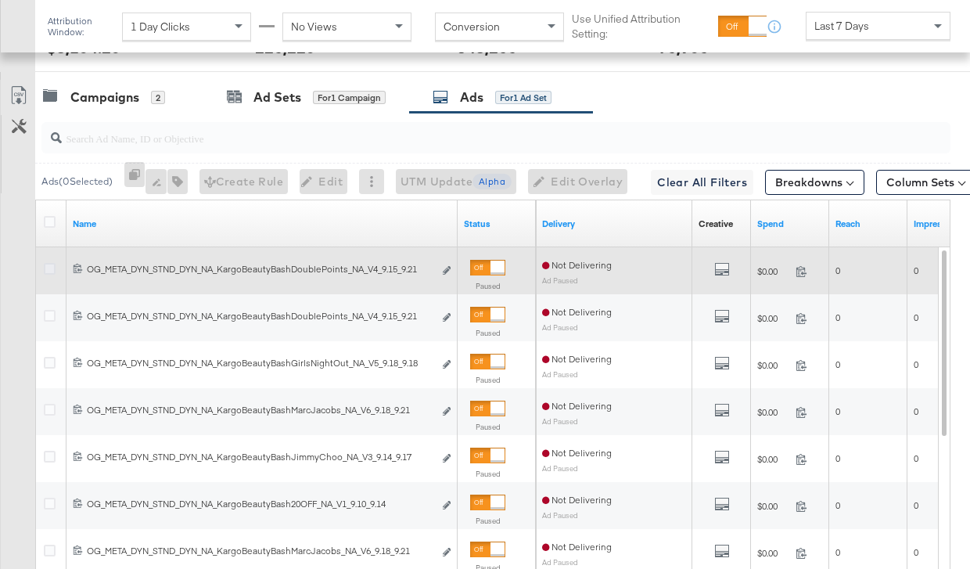
click at [51, 269] on icon at bounding box center [50, 269] width 12 height 12
click at [0, 0] on input "checkbox" at bounding box center [0, 0] width 0 height 0
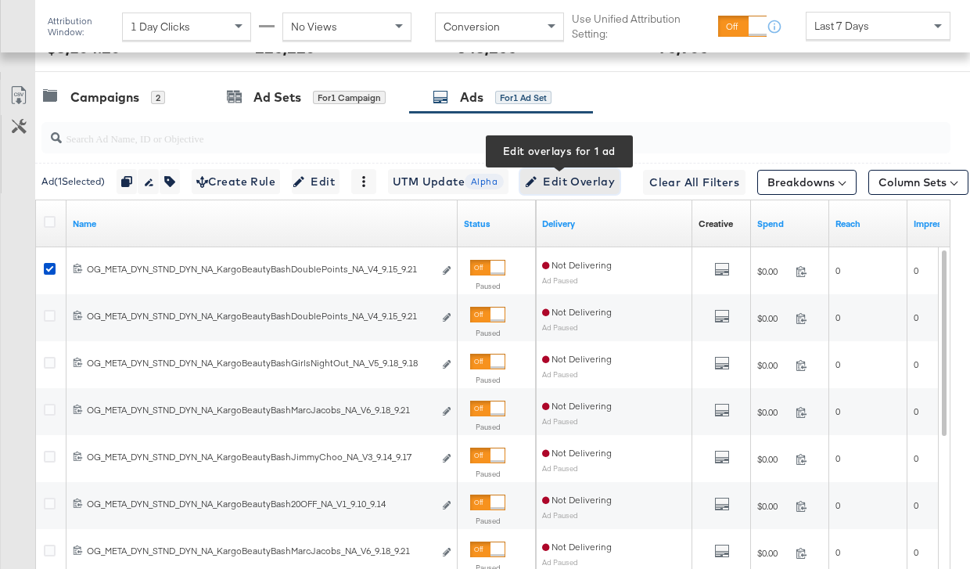
click at [587, 187] on span "Edit Overlay Edit overlays for 1 ad" at bounding box center [570, 182] width 90 height 20
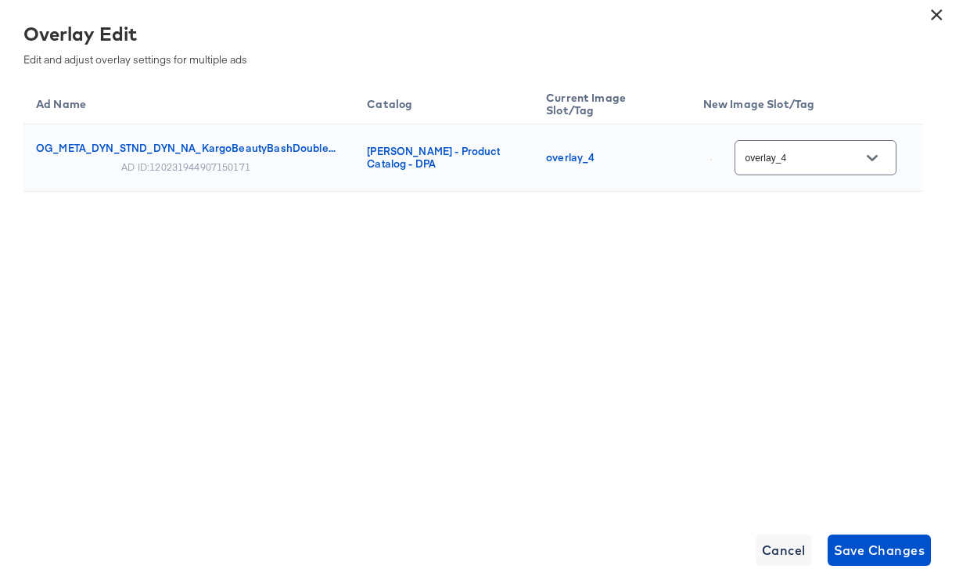
click at [814, 149] on input "overlay_4" at bounding box center [803, 158] width 124 height 18
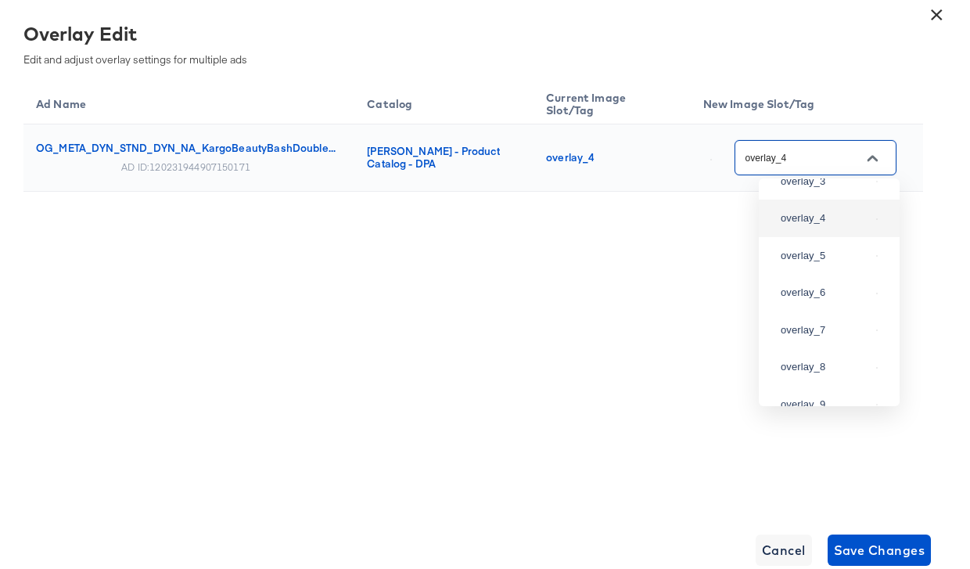
scroll to position [191, 0]
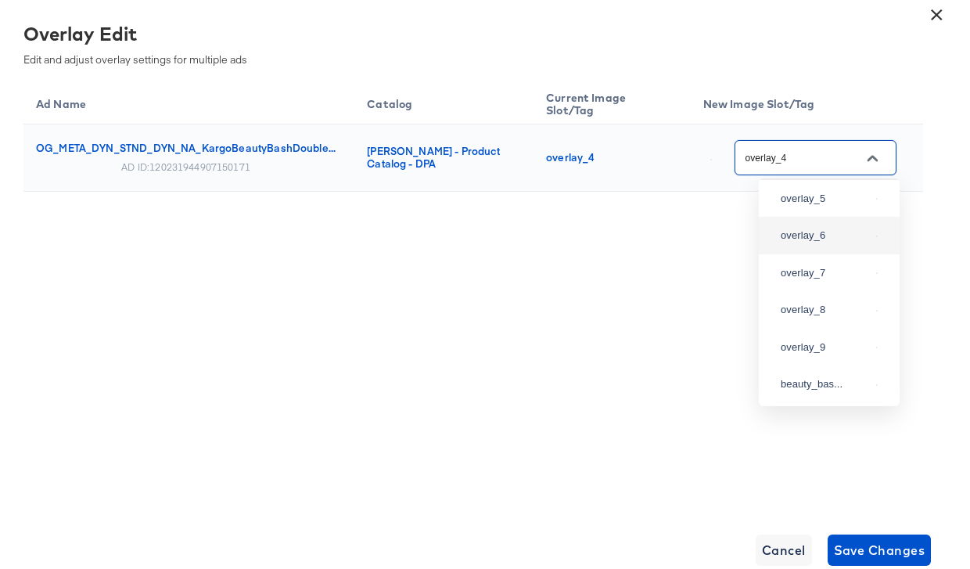
click at [819, 249] on div "overlay_6" at bounding box center [829, 235] width 116 height 28
type input "overlay_6"
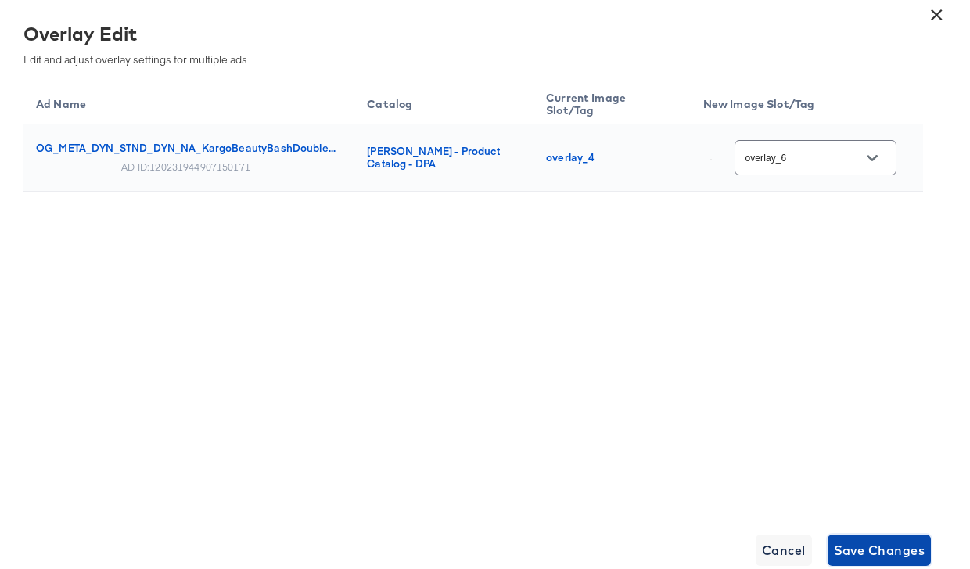
click at [855, 546] on span "Save Changes" at bounding box center [880, 550] width 92 height 22
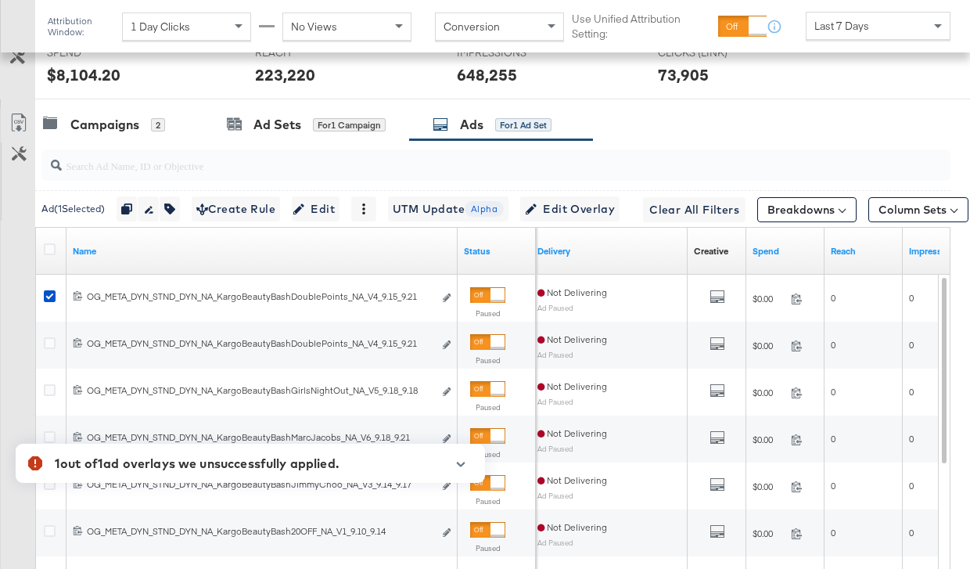
scroll to position [668, 0]
click at [121, 210] on icon "button" at bounding box center [126, 209] width 11 height 11
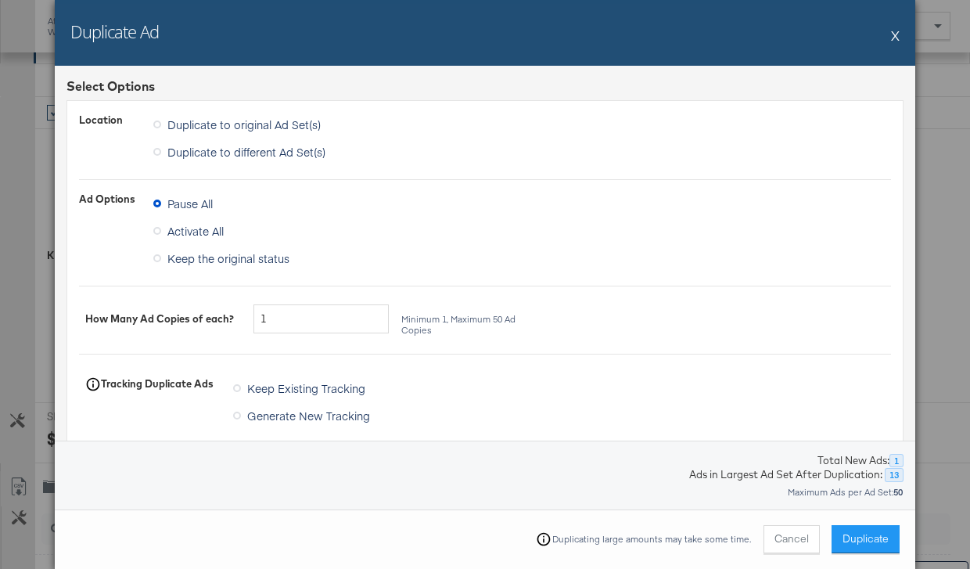
scroll to position [304, 0]
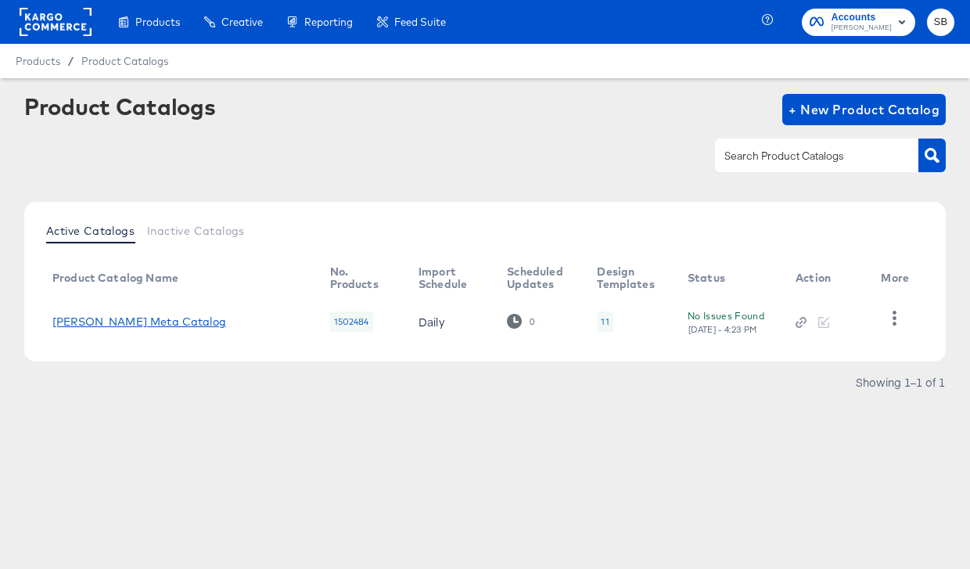
click at [149, 319] on link "[PERSON_NAME] Meta Catalog" at bounding box center [139, 321] width 174 height 13
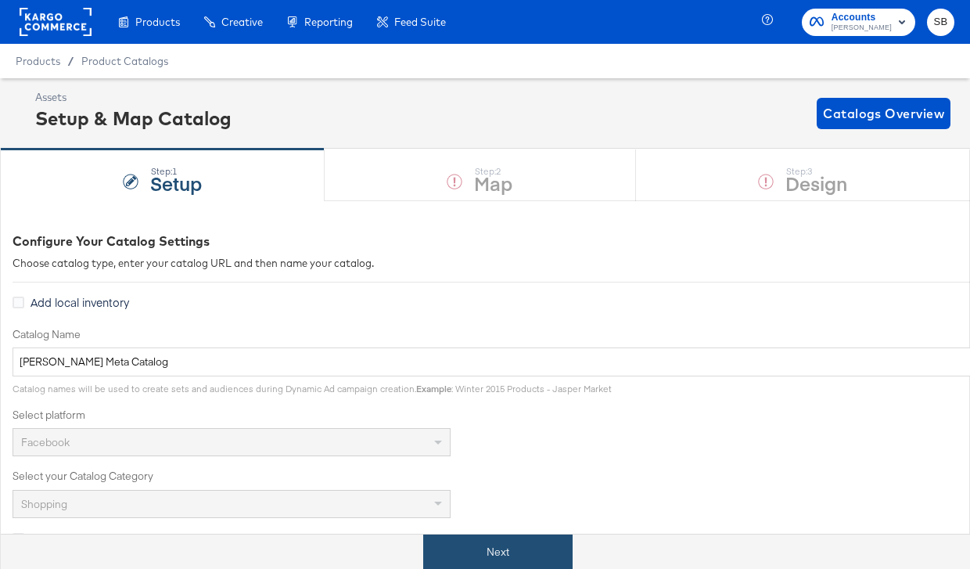
click at [529, 550] on button "Next" at bounding box center [497, 551] width 149 height 35
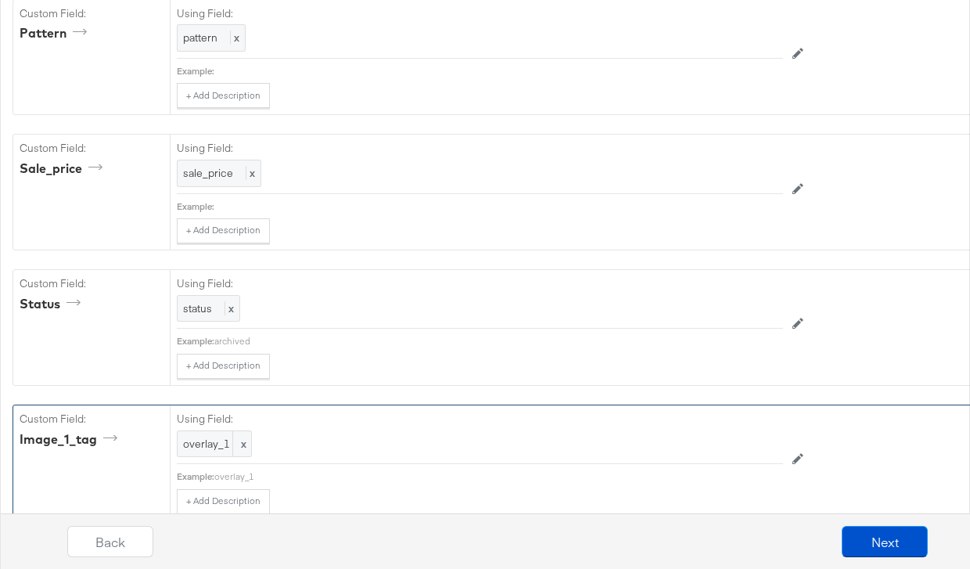
scroll to position [2005, 0]
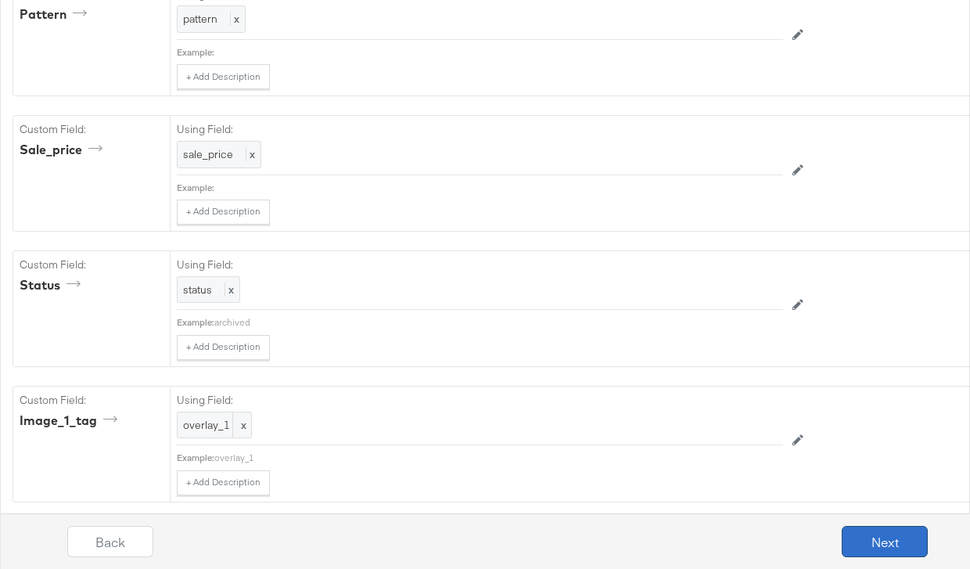
click at [905, 546] on button "Next" at bounding box center [885, 541] width 86 height 31
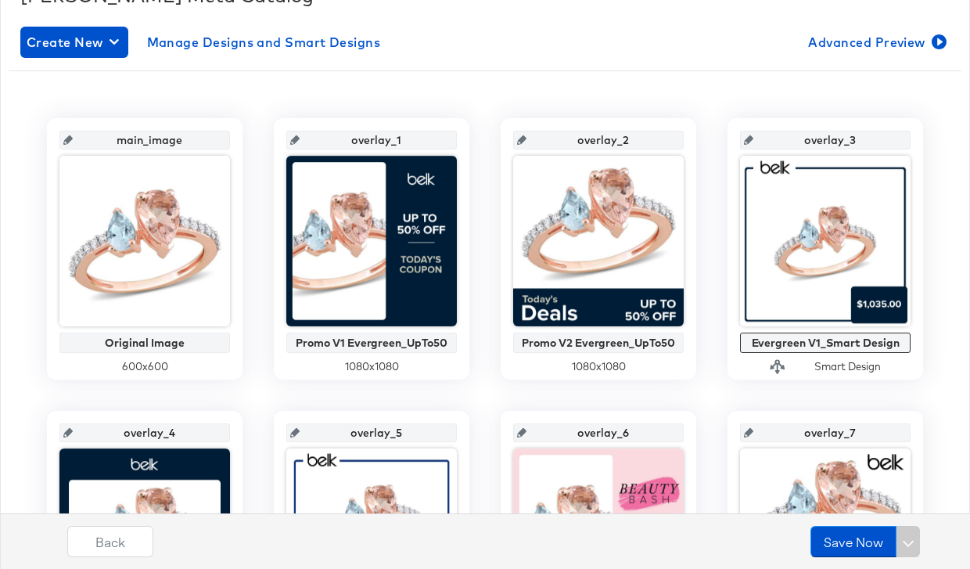
scroll to position [0, 0]
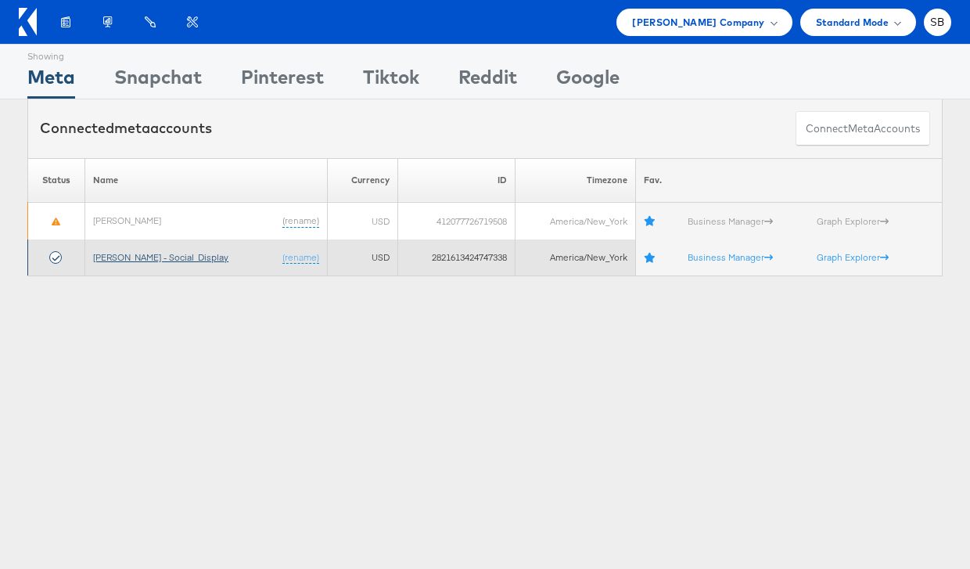
click at [120, 255] on link "[PERSON_NAME] - Social_Display" at bounding box center [160, 257] width 135 height 12
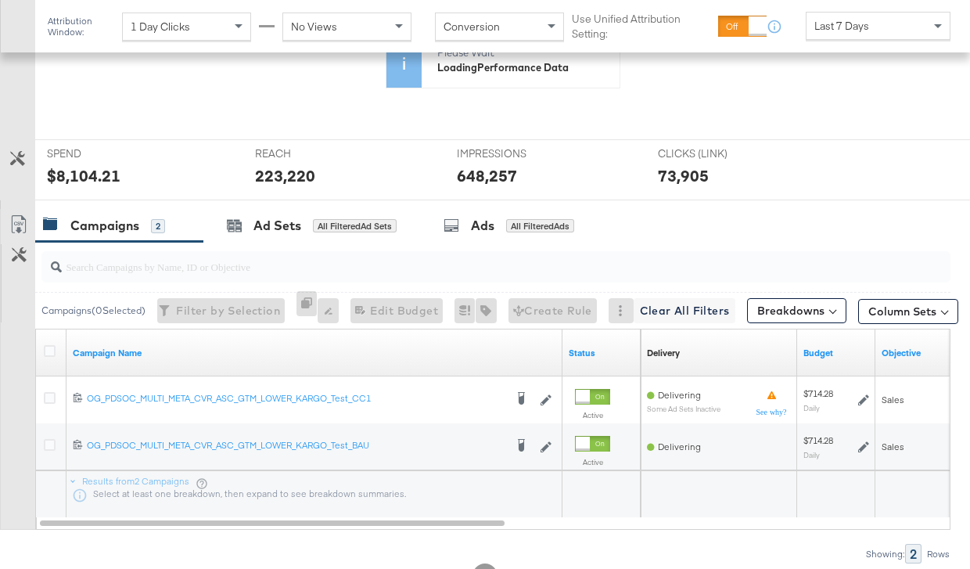
scroll to position [567, 0]
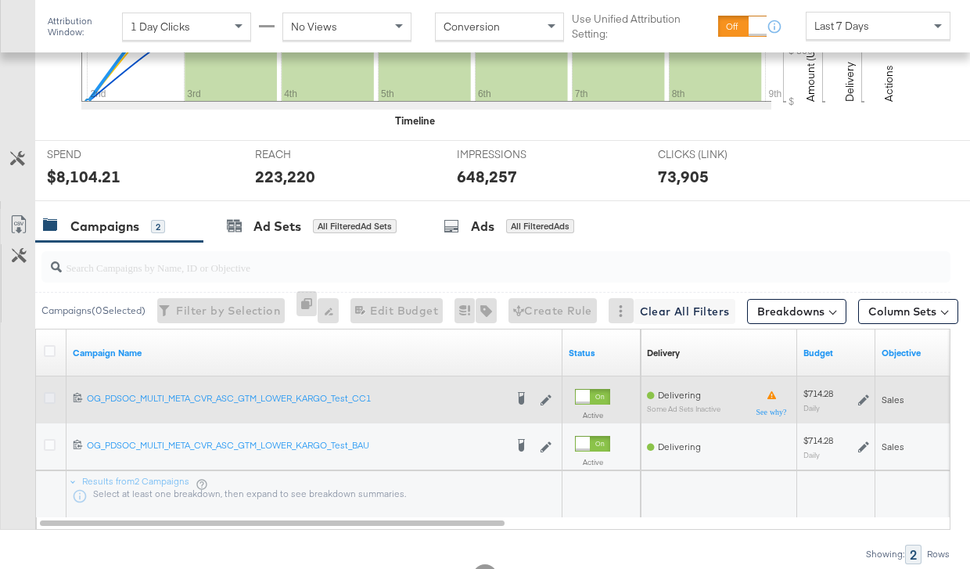
click at [45, 396] on icon at bounding box center [50, 398] width 12 height 12
click at [0, 0] on input "checkbox" at bounding box center [0, 0] width 0 height 0
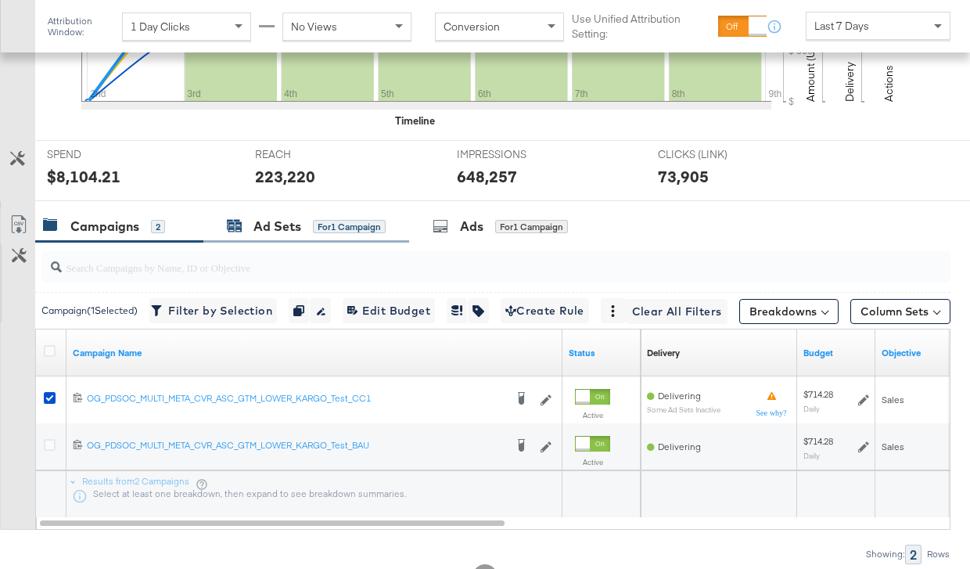
click at [337, 225] on div "for 1 Campaign" at bounding box center [349, 227] width 73 height 14
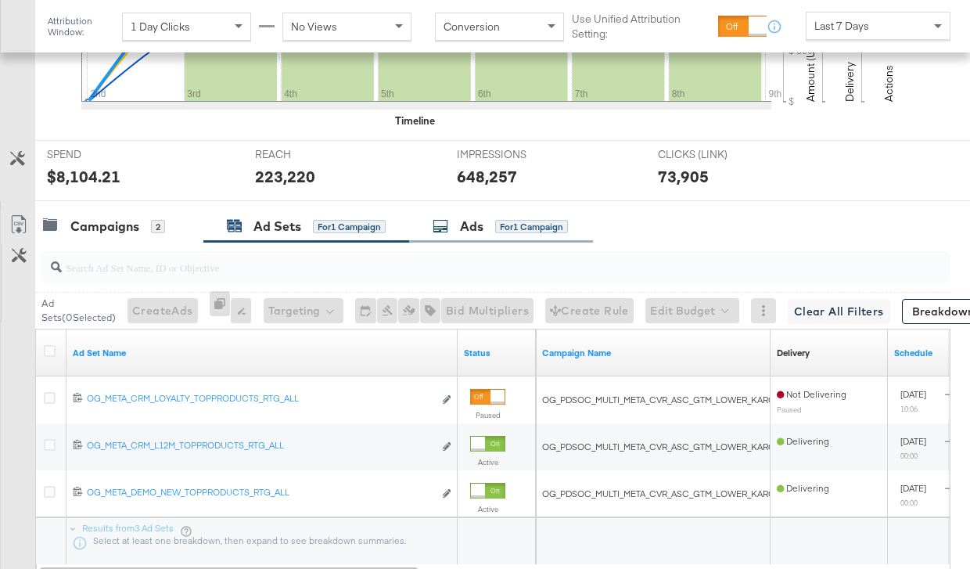
click at [461, 224] on div "Ads for 1 Campaign" at bounding box center [500, 226] width 135 height 18
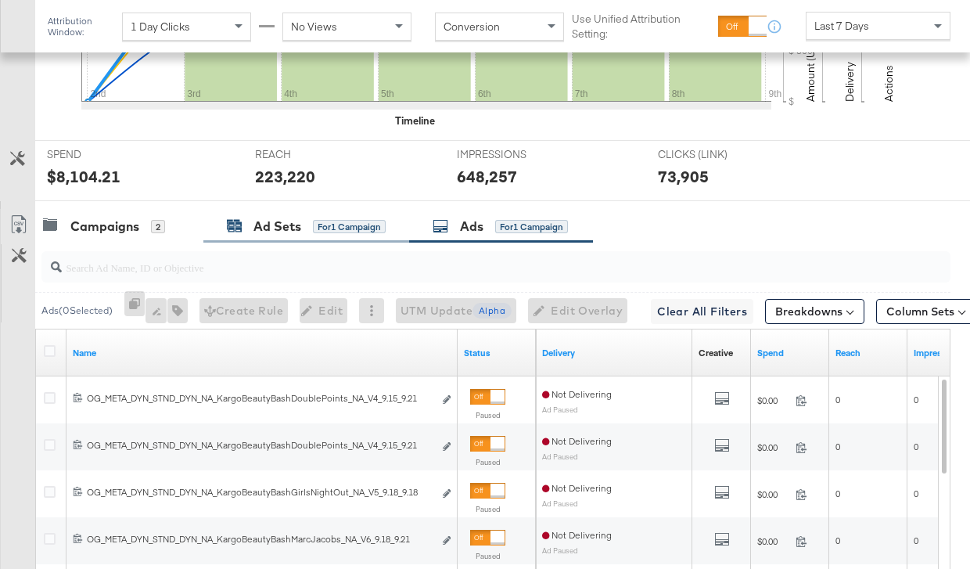
click at [329, 217] on div "Ad Sets for 1 Campaign" at bounding box center [306, 226] width 159 height 18
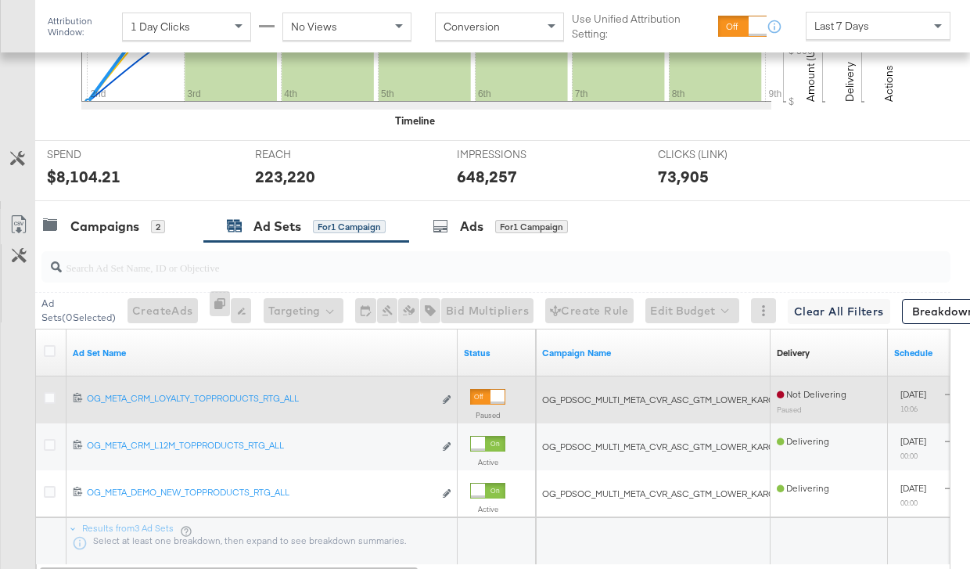
click at [56, 396] on div at bounding box center [52, 400] width 16 height 16
click at [51, 395] on icon at bounding box center [50, 398] width 12 height 12
click at [0, 0] on input "checkbox" at bounding box center [0, 0] width 0 height 0
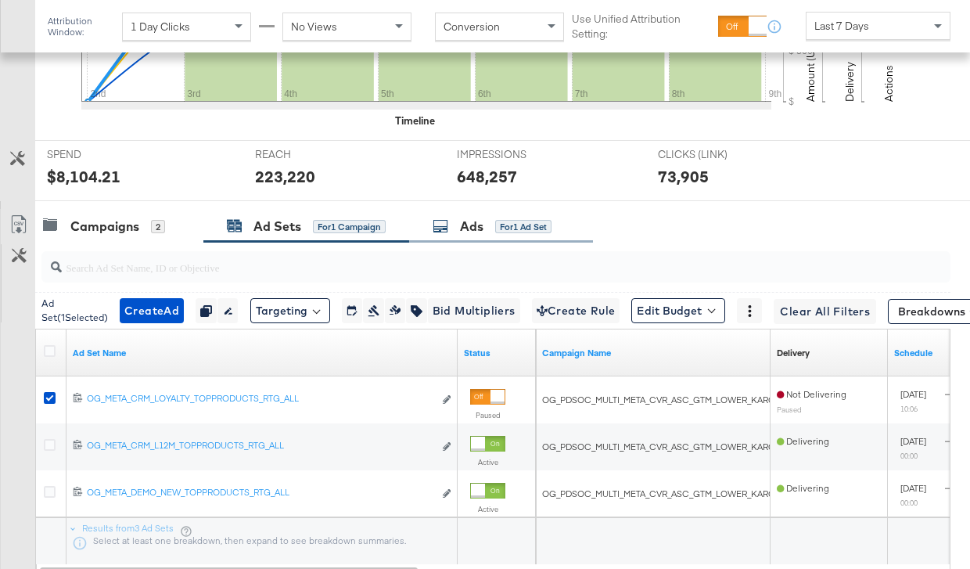
click at [483, 232] on div "Ads" at bounding box center [471, 226] width 23 height 18
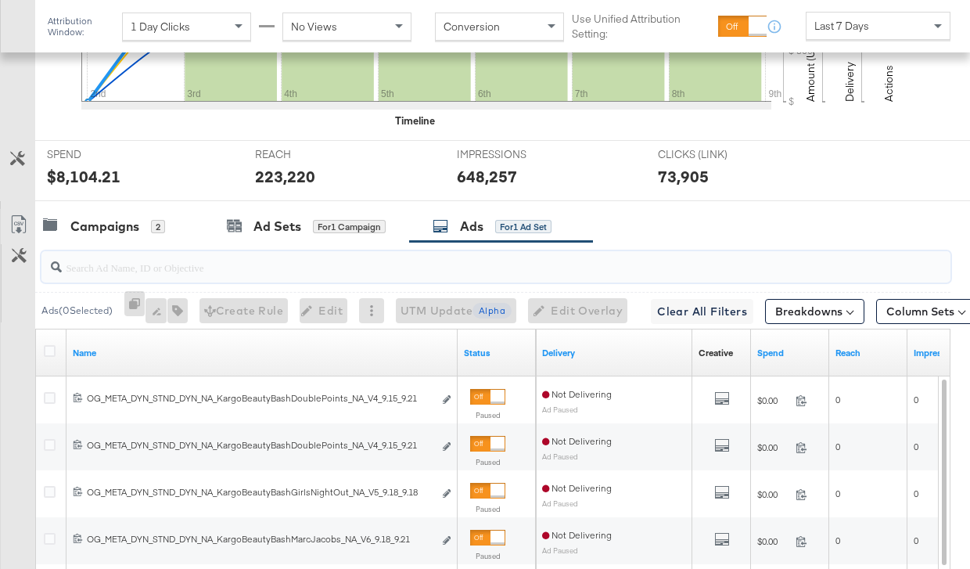
click at [415, 265] on input "search" at bounding box center [466, 261] width 809 height 31
paste input "120231944840700171"
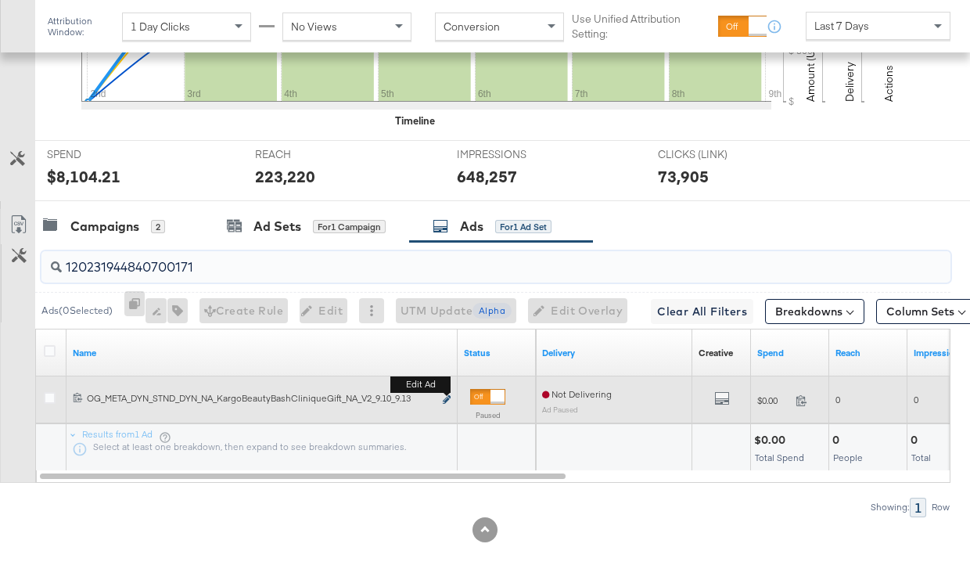
type input "120231944840700171"
click at [449, 397] on icon "link" at bounding box center [447, 399] width 8 height 9
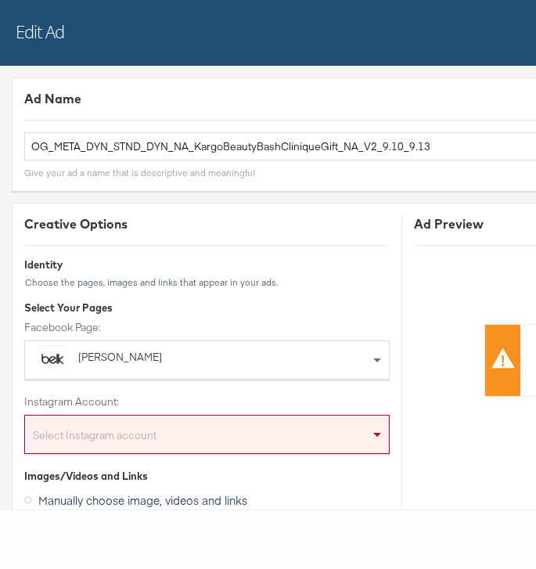
scroll to position [38, 0]
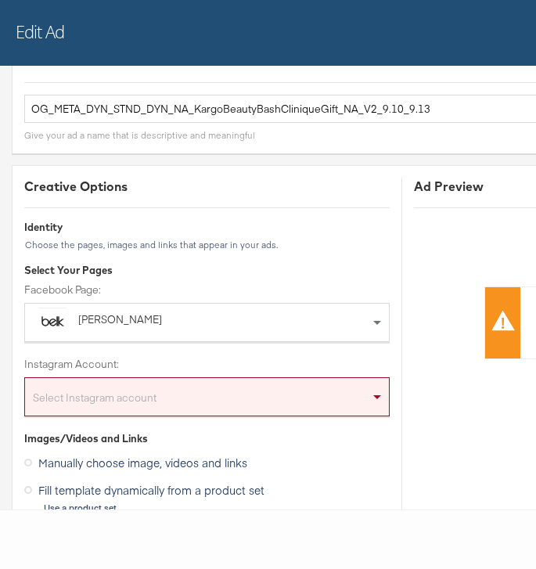
click at [235, 400] on div "Select Instagram account" at bounding box center [207, 399] width 364 height 31
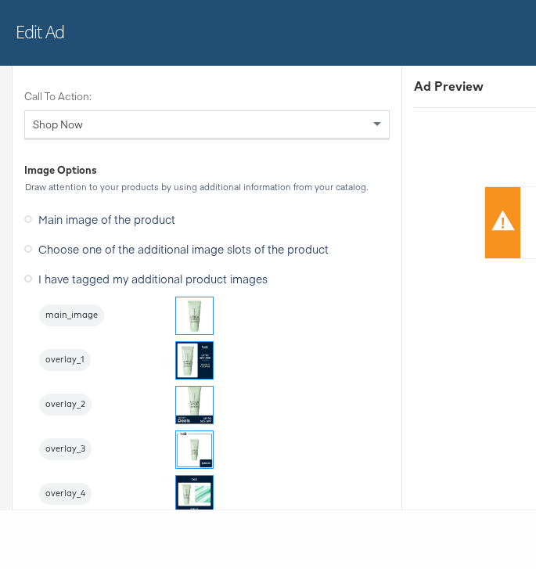
scroll to position [1602, 0]
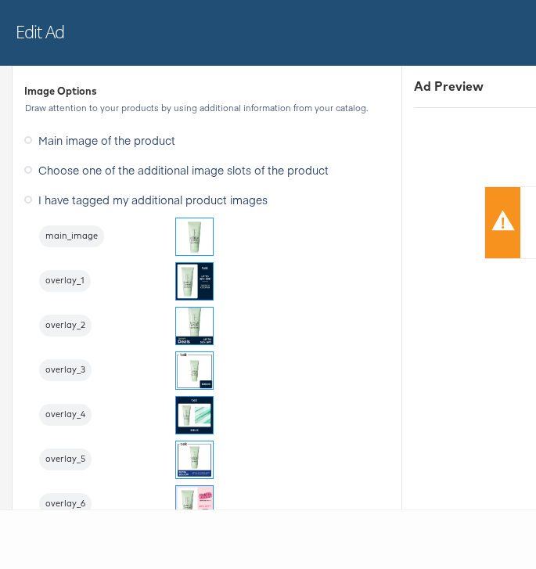
click at [192, 447] on img at bounding box center [194, 459] width 37 height 37
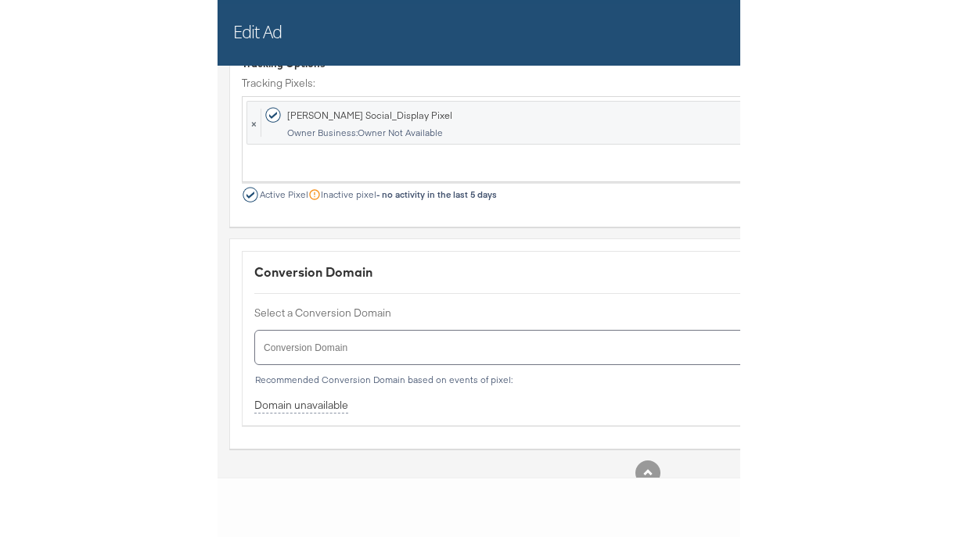
scroll to position [2745, 0]
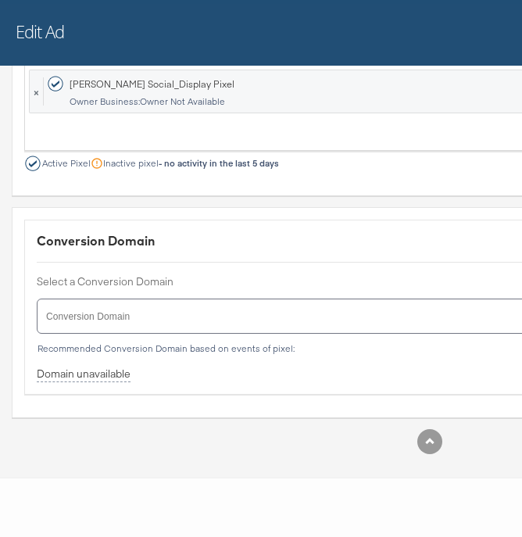
click at [460, 377] on div "Conversion Domain Select a Conversion Domain Conversion Domain Recommended Conv…" at bounding box center [430, 307] width 812 height 174
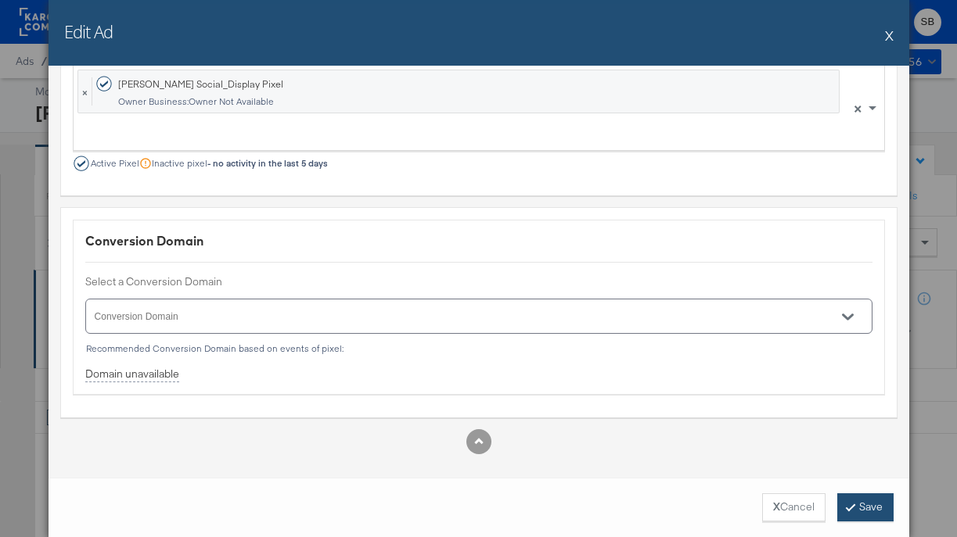
click at [856, 509] on button "Save" at bounding box center [865, 508] width 56 height 28
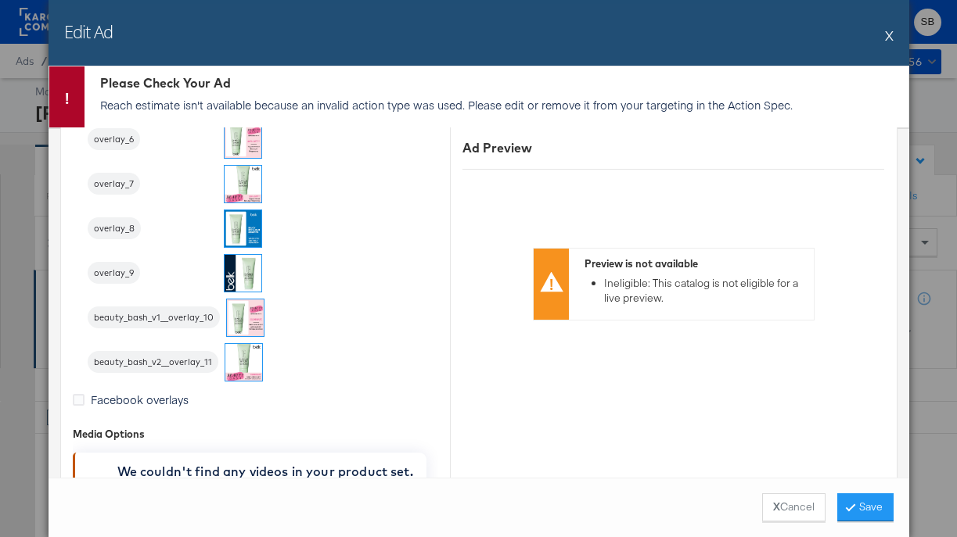
scroll to position [1930, 0]
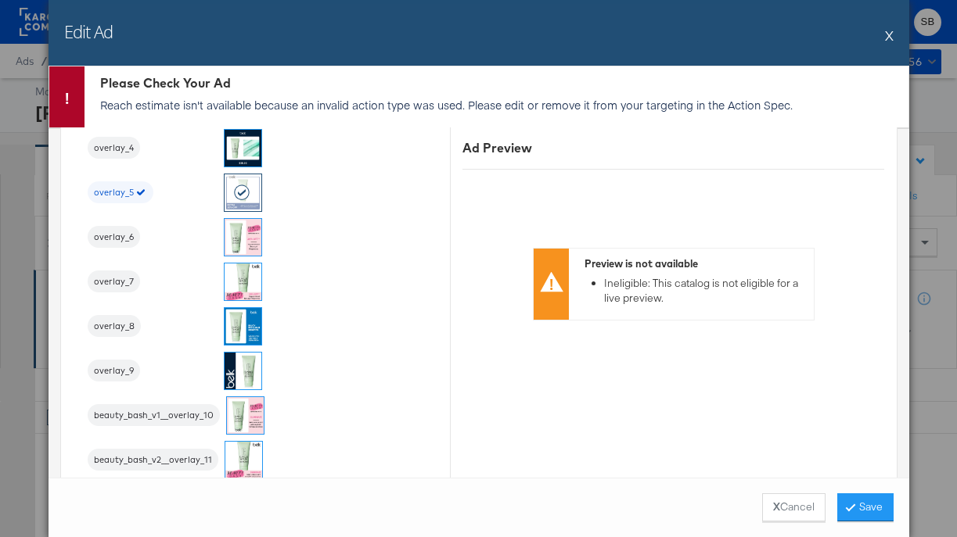
click at [229, 242] on img at bounding box center [242, 237] width 37 height 37
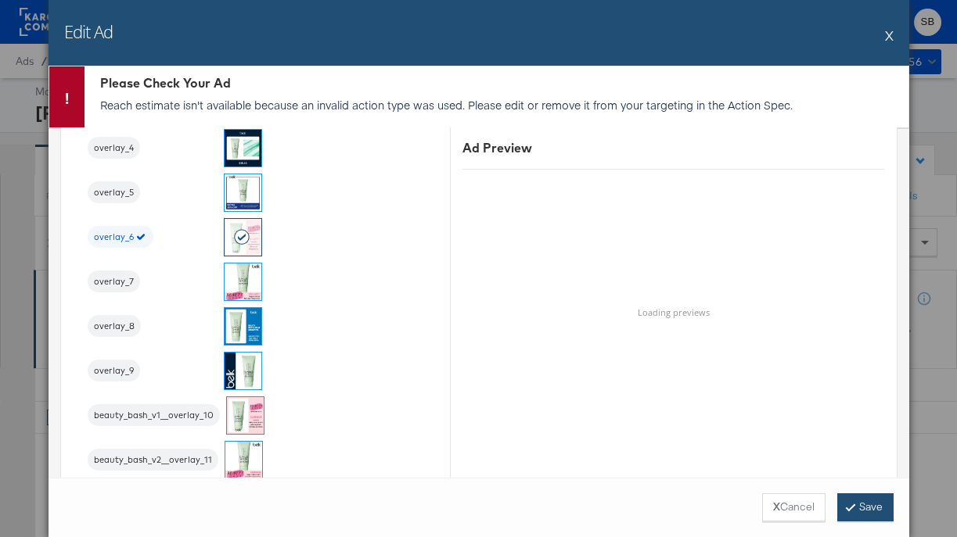
click at [870, 505] on button "Save" at bounding box center [865, 508] width 56 height 28
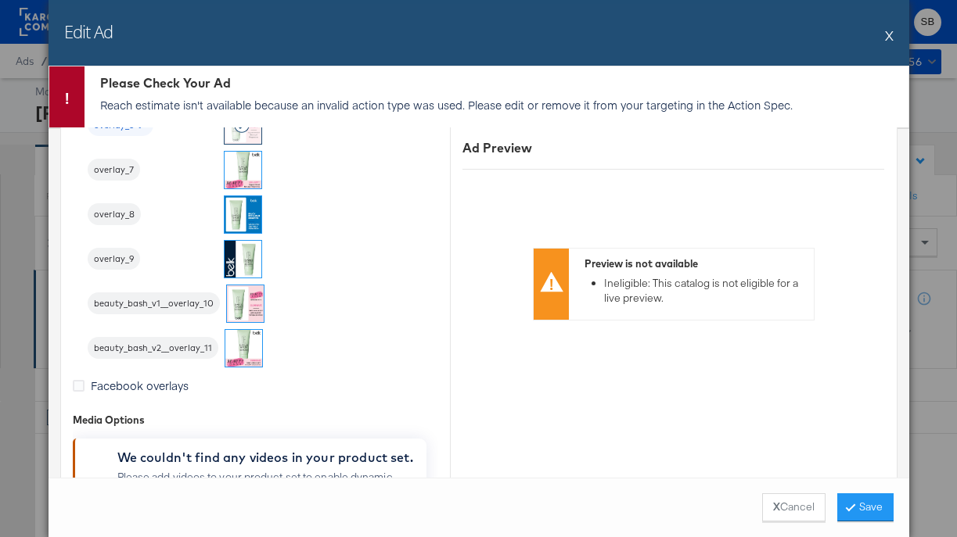
scroll to position [2044, 0]
click at [245, 294] on img at bounding box center [245, 302] width 37 height 37
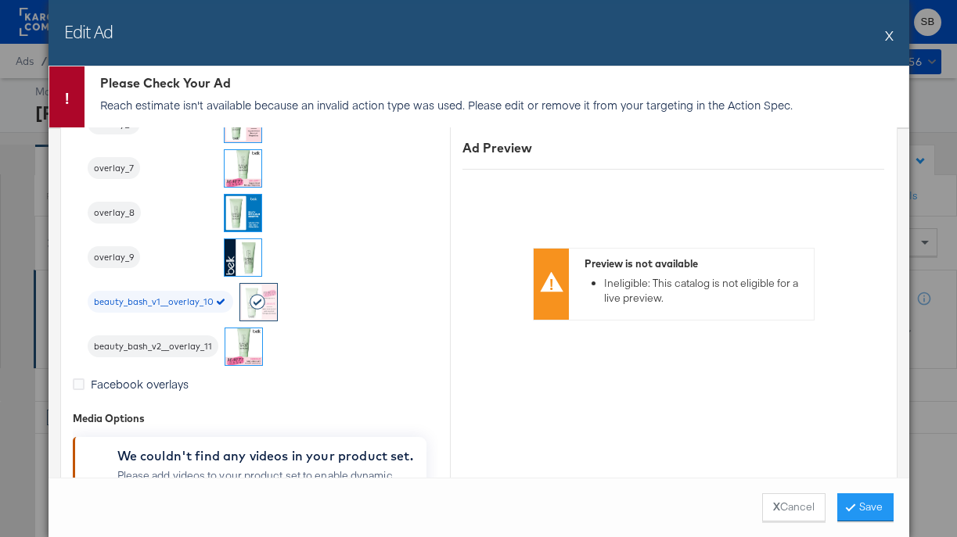
click at [332, 302] on div "main_image overlay_1 overlay_2 overlay_3 overlay_4 overlay_5 overlay_6 overlay_…" at bounding box center [263, 101] width 350 height 529
drag, startPoint x: 210, startPoint y: 304, endPoint x: 140, endPoint y: 303, distance: 69.6
click at [140, 303] on span "beauty_bash_v1__overlay_10" at bounding box center [160, 302] width 145 height 13
drag, startPoint x: 212, startPoint y: 304, endPoint x: 95, endPoint y: 304, distance: 117.3
click at [95, 304] on span "beauty_bash_v1__overlay_10" at bounding box center [160, 302] width 145 height 13
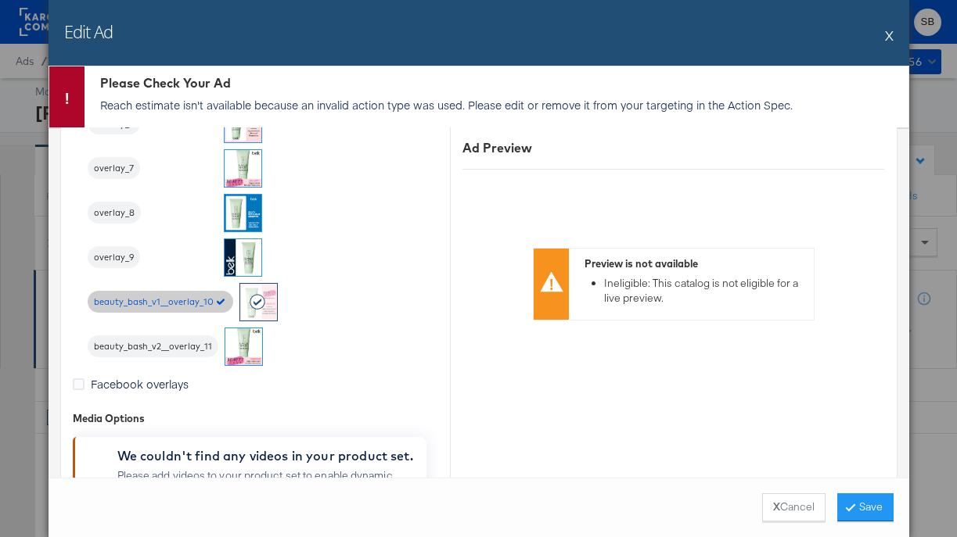
drag, startPoint x: 214, startPoint y: 303, endPoint x: 108, endPoint y: 305, distance: 105.6
click at [108, 305] on div "beauty_bash_v1__overlay_10" at bounding box center [160, 302] width 145 height 22
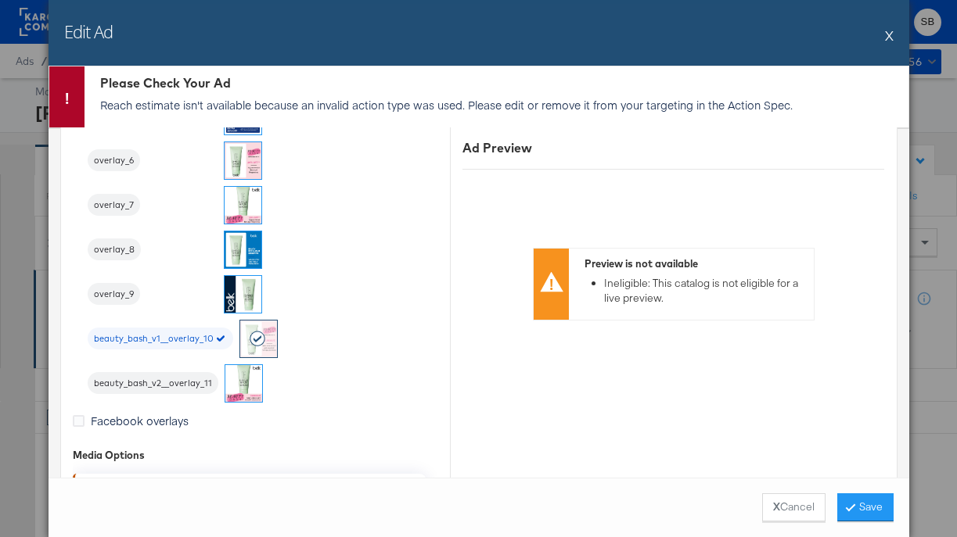
scroll to position [2014, 0]
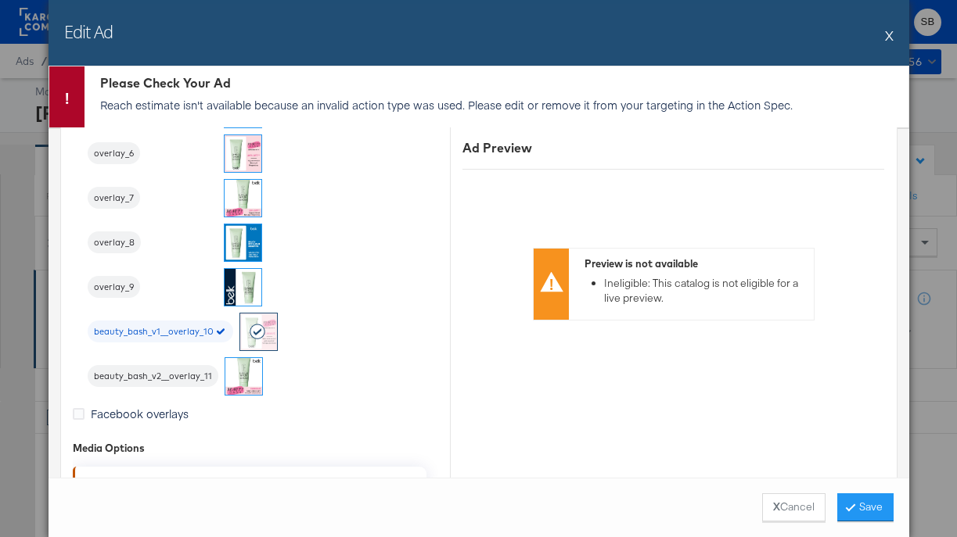
click at [885, 31] on button "X" at bounding box center [889, 35] width 9 height 31
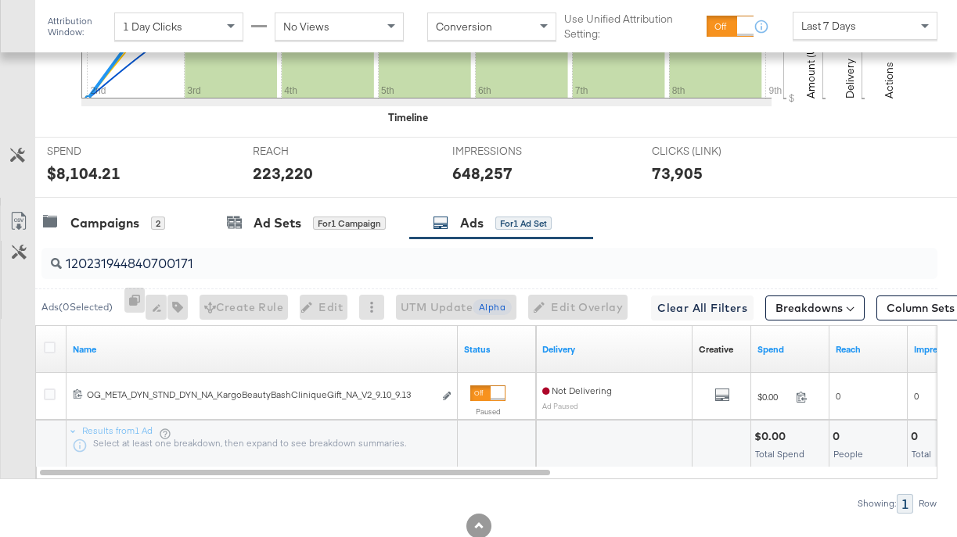
scroll to position [615, 0]
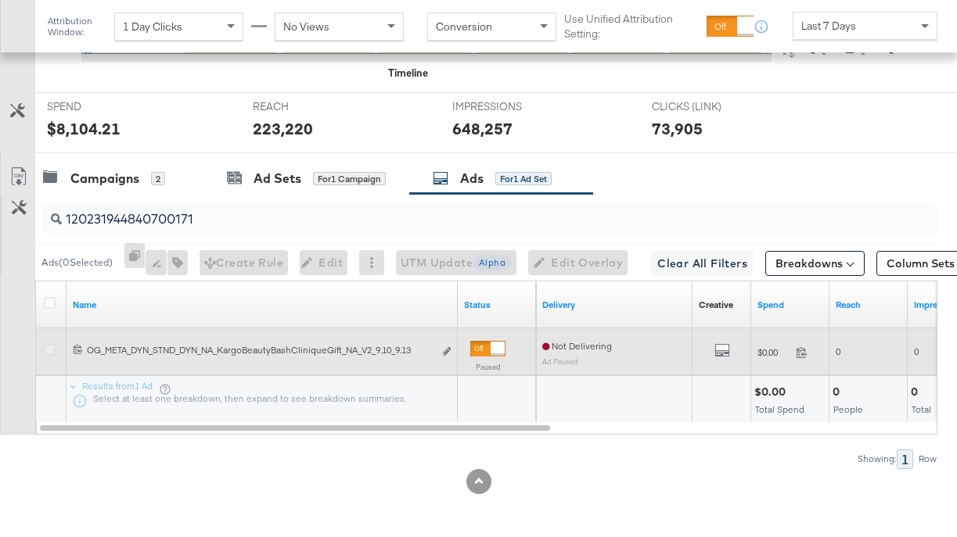
click at [48, 354] on icon at bounding box center [50, 350] width 12 height 12
click at [0, 0] on input "checkbox" at bounding box center [0, 0] width 0 height 0
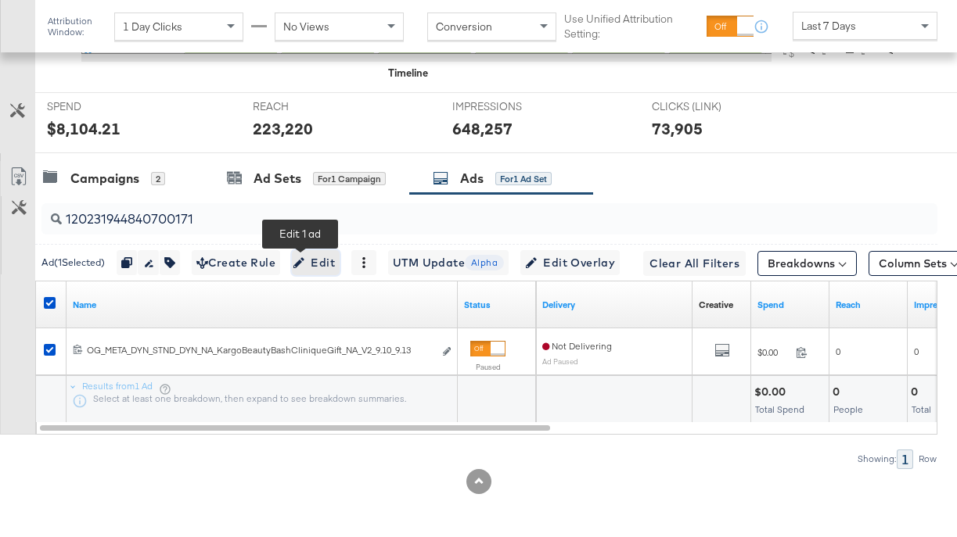
click at [304, 267] on span "Edit" at bounding box center [315, 263] width 38 height 20
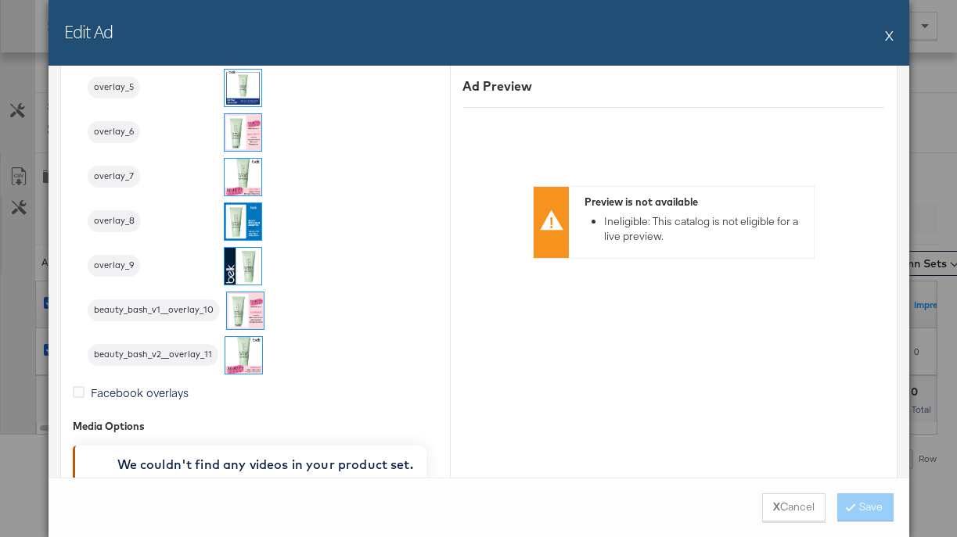
scroll to position [1987, 0]
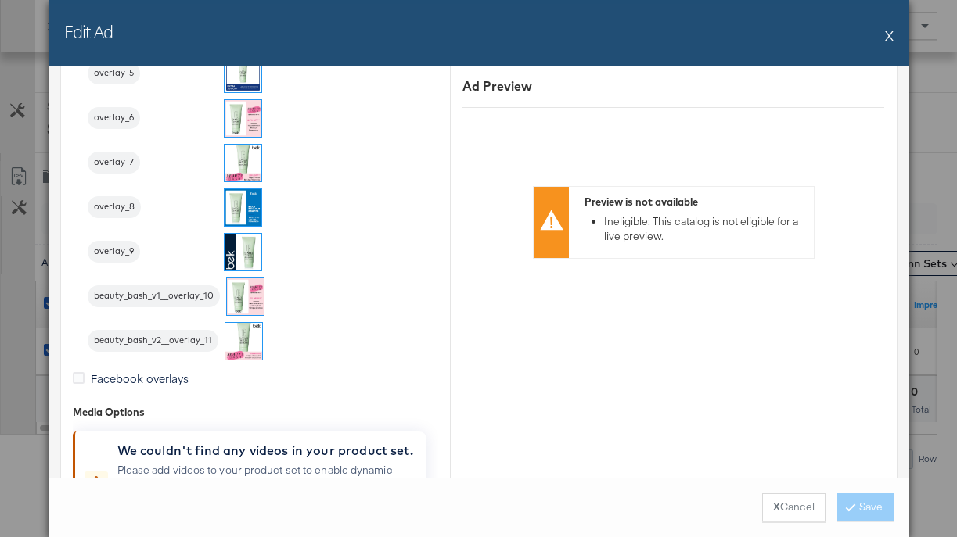
click at [248, 299] on img at bounding box center [245, 296] width 37 height 37
click at [872, 499] on button "Save" at bounding box center [865, 508] width 56 height 28
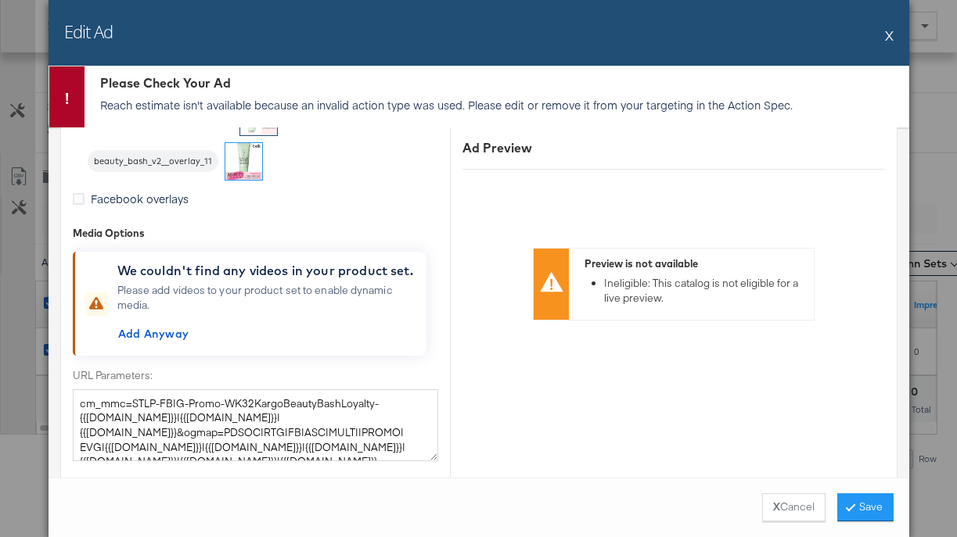
scroll to position [2086, 0]
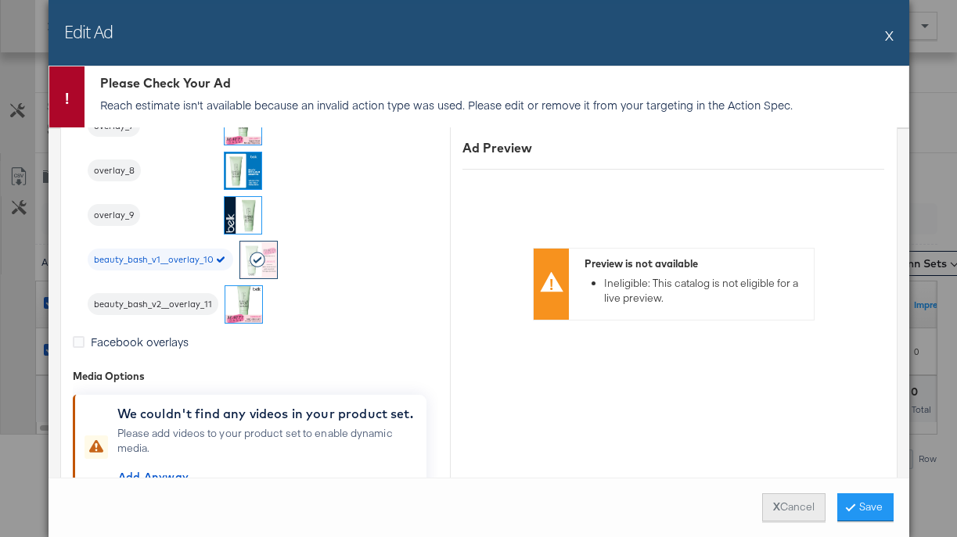
click at [780, 502] on button "X Cancel" at bounding box center [793, 508] width 63 height 28
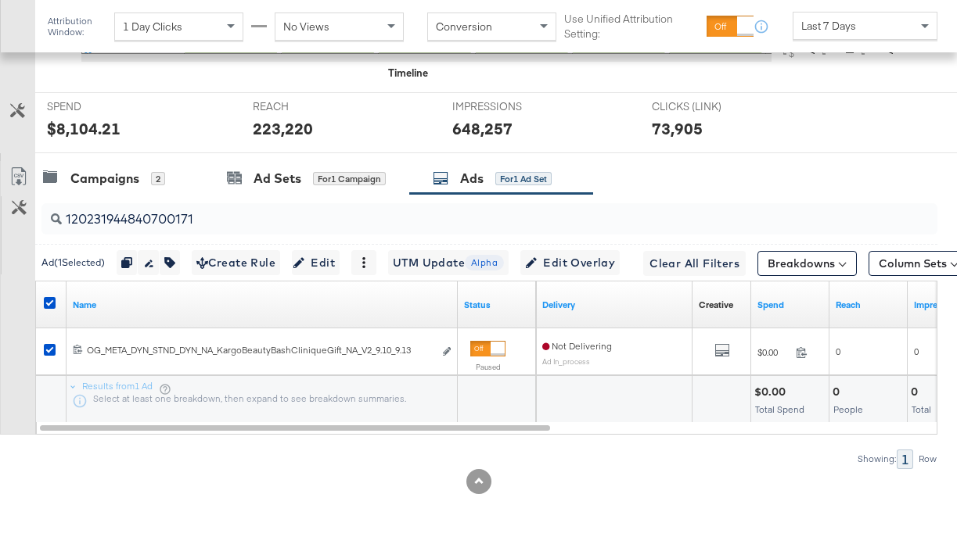
click at [236, 214] on input "120231944840700171" at bounding box center [461, 213] width 798 height 31
paste input "1"
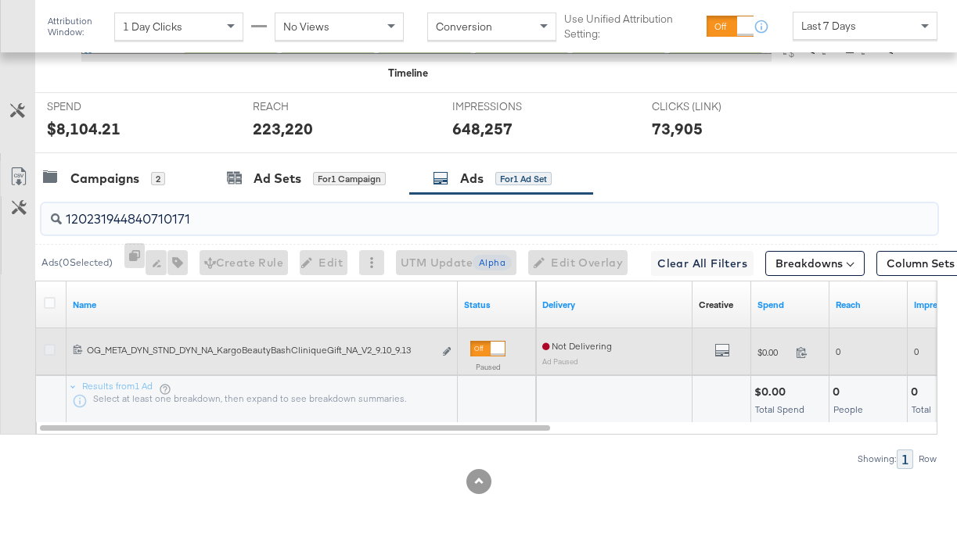
click at [52, 348] on icon at bounding box center [50, 350] width 12 height 12
click at [0, 0] on input "checkbox" at bounding box center [0, 0] width 0 height 0
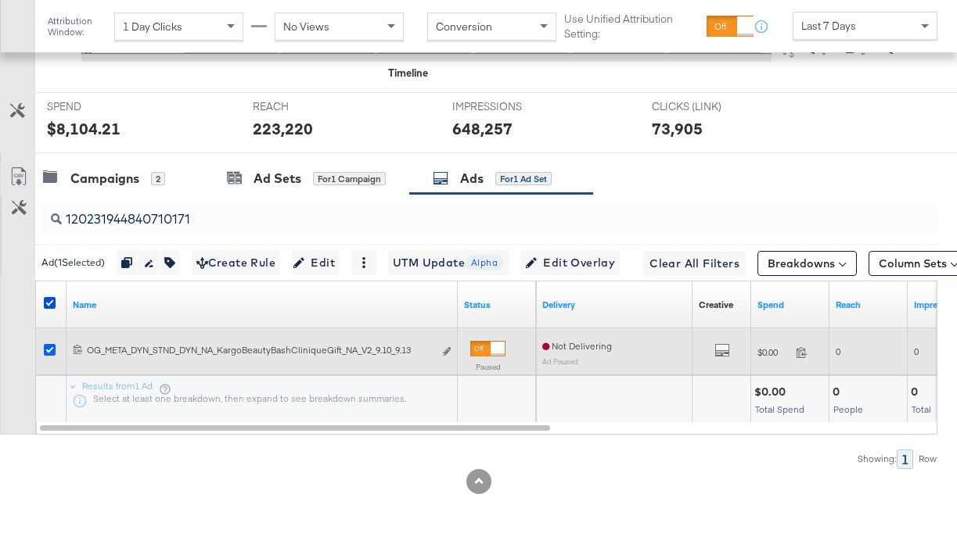
click at [52, 348] on icon at bounding box center [50, 350] width 12 height 12
click at [0, 0] on input "checkbox" at bounding box center [0, 0] width 0 height 0
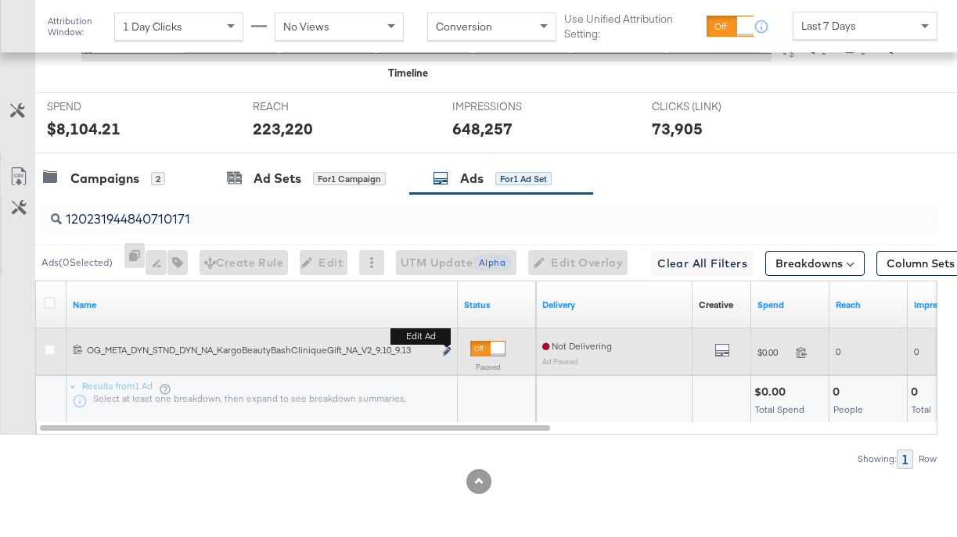
click at [448, 351] on icon "link" at bounding box center [447, 351] width 8 height 9
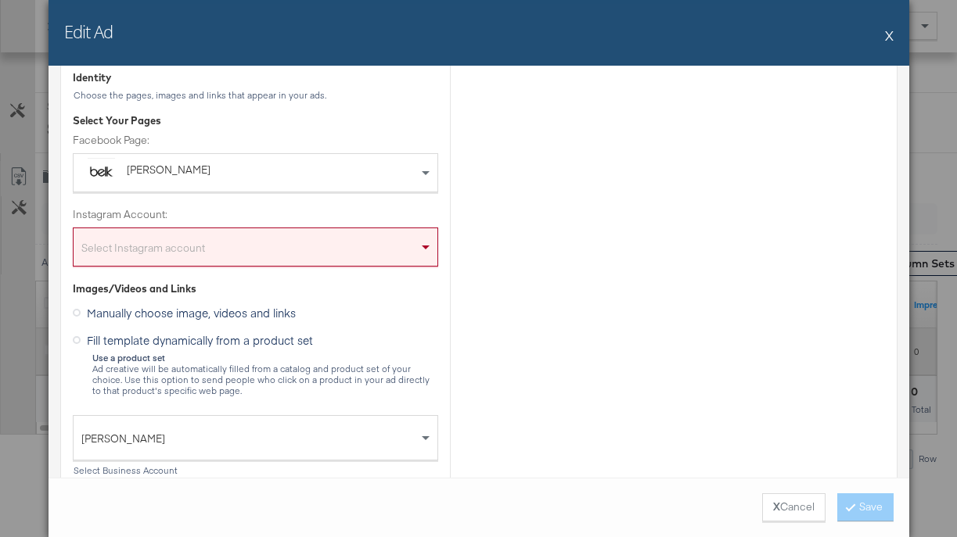
scroll to position [188, 0]
click at [388, 250] on div "Select Instagram account" at bounding box center [256, 248] width 364 height 31
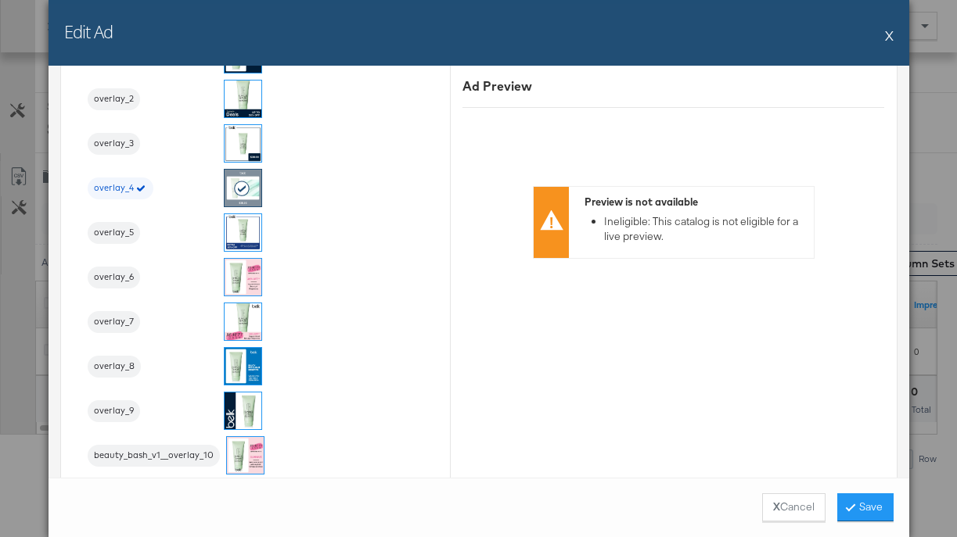
scroll to position [2283, 0]
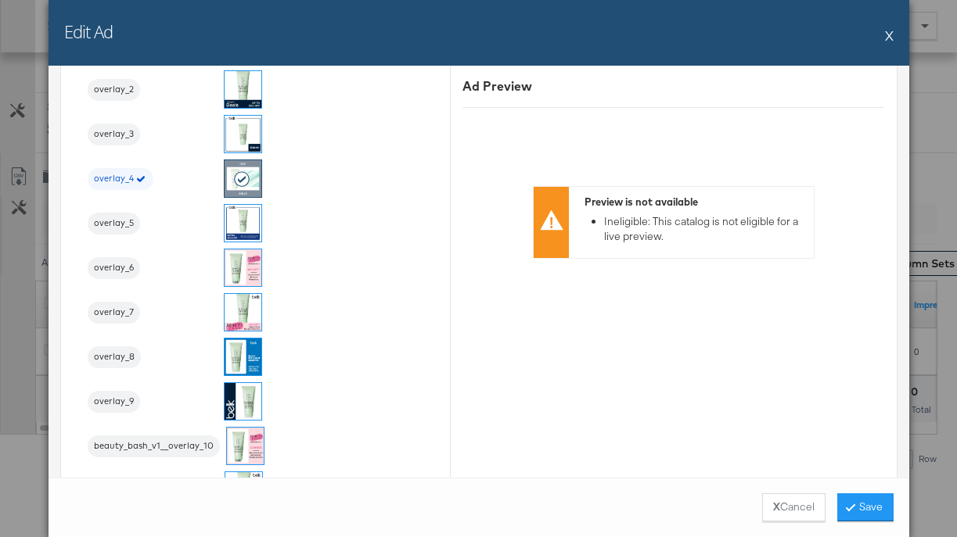
click at [253, 270] on img at bounding box center [242, 267] width 37 height 37
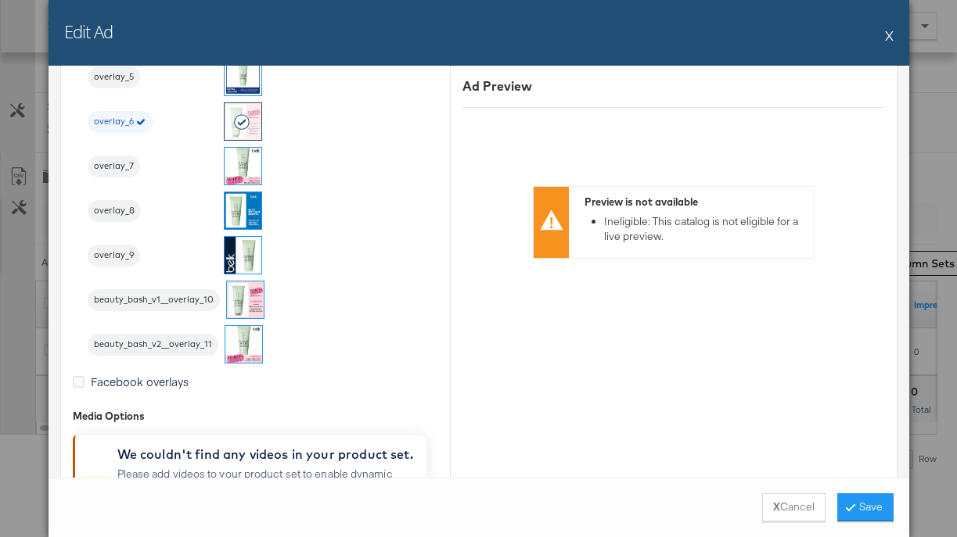
scroll to position [2432, 0]
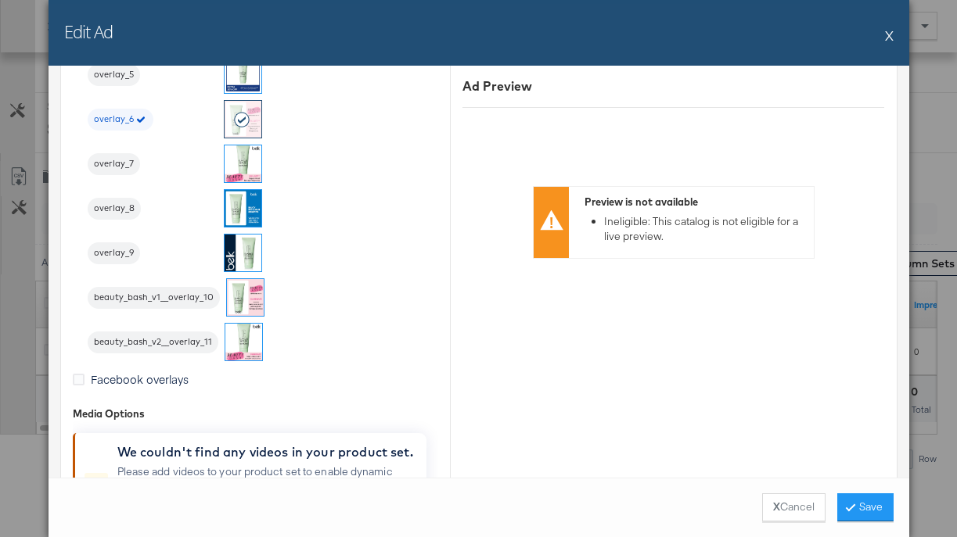
click at [239, 298] on img at bounding box center [245, 297] width 37 height 37
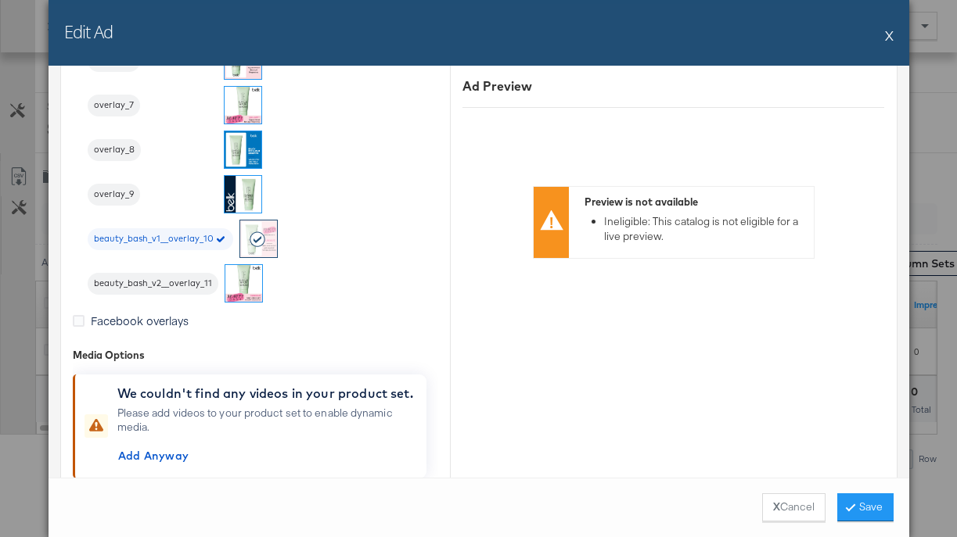
scroll to position [2538, 0]
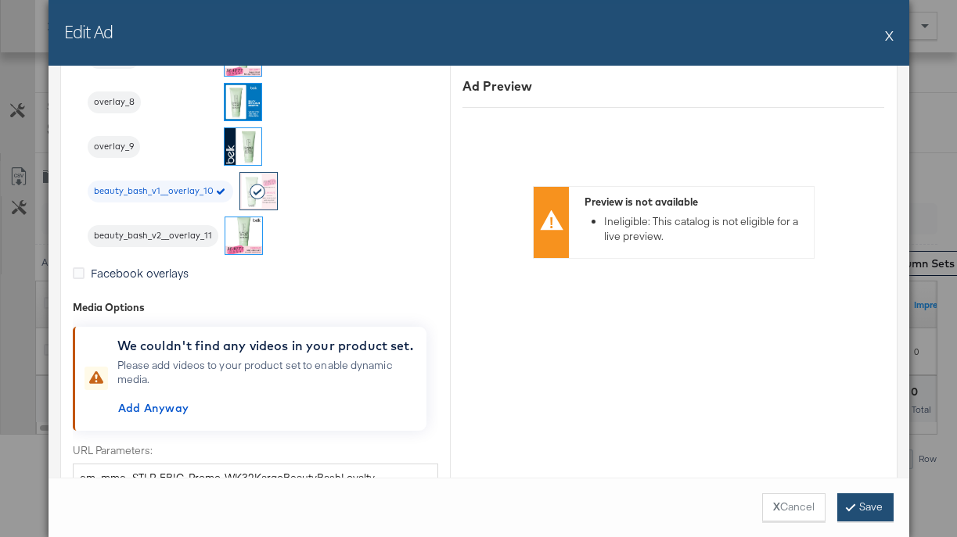
click at [860, 502] on button "Save" at bounding box center [865, 508] width 56 height 28
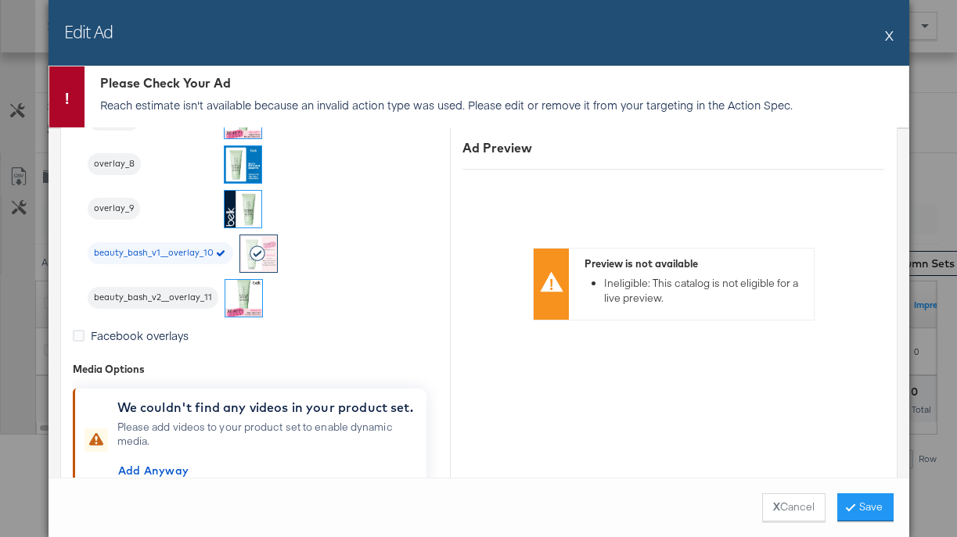
click at [890, 37] on button "X" at bounding box center [889, 35] width 9 height 31
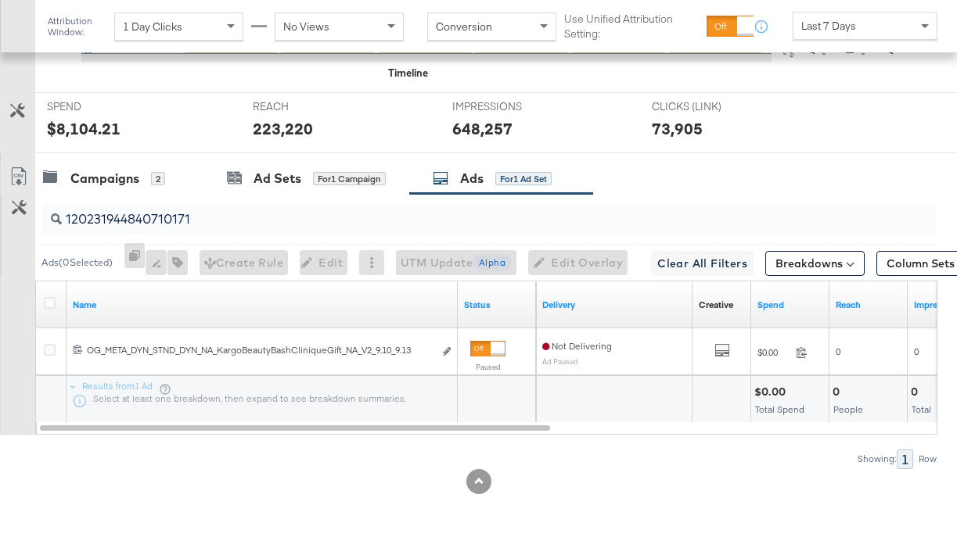
click at [281, 210] on input "120231944840710171" at bounding box center [461, 213] width 798 height 31
paste input "178"
click at [303, 496] on div "KPIs Performance & KPIs Customize KPIs ✔ Clicks (Link) ✔ Reach ✔ Impressions ✔ …" at bounding box center [478, 146] width 957 height 784
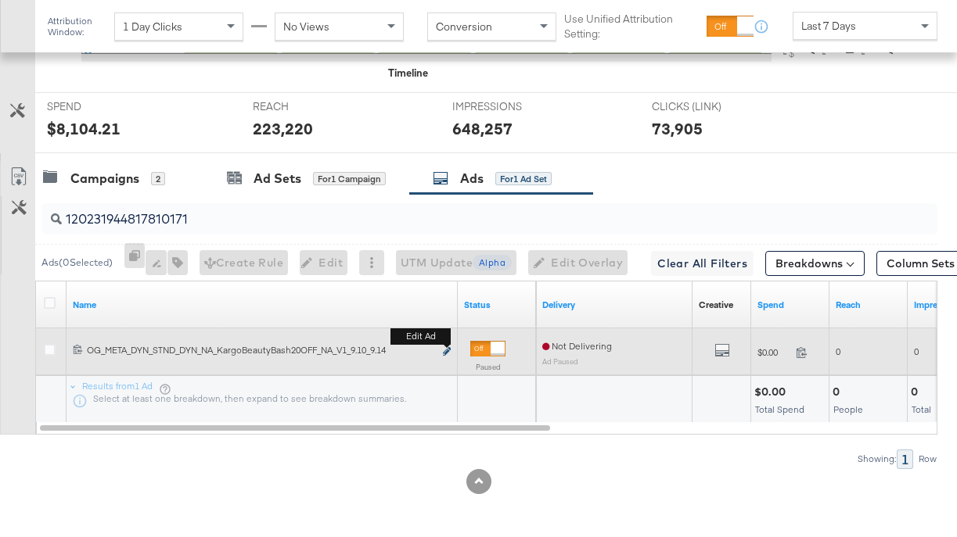
click at [447, 346] on button "Edit ad" at bounding box center [446, 352] width 9 height 16
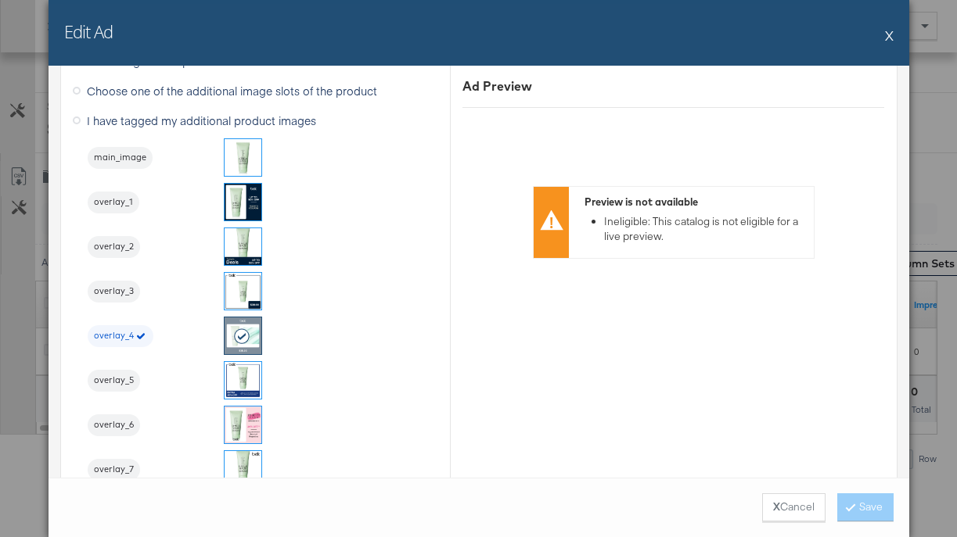
scroll to position [2299, 0]
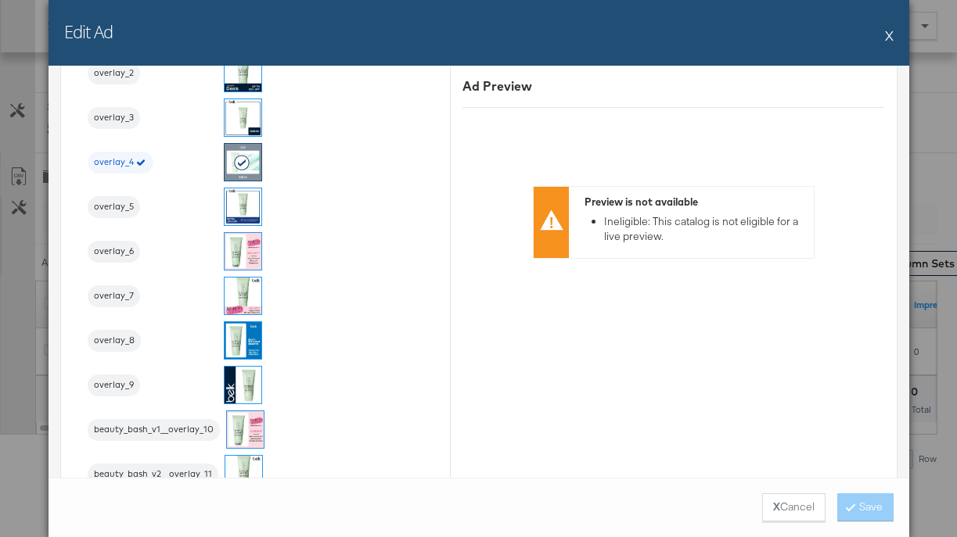
click at [250, 245] on img at bounding box center [242, 251] width 37 height 37
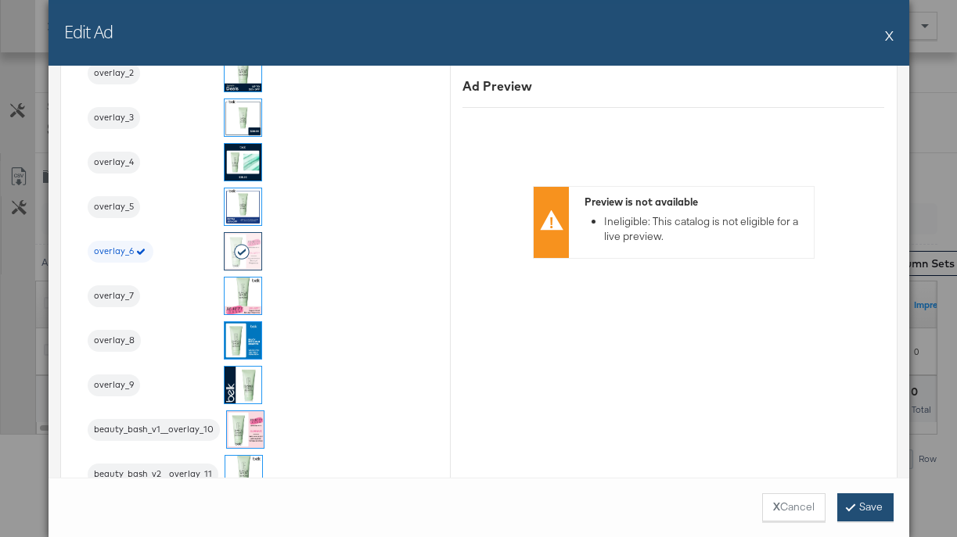
click at [872, 502] on button "Save" at bounding box center [865, 508] width 56 height 28
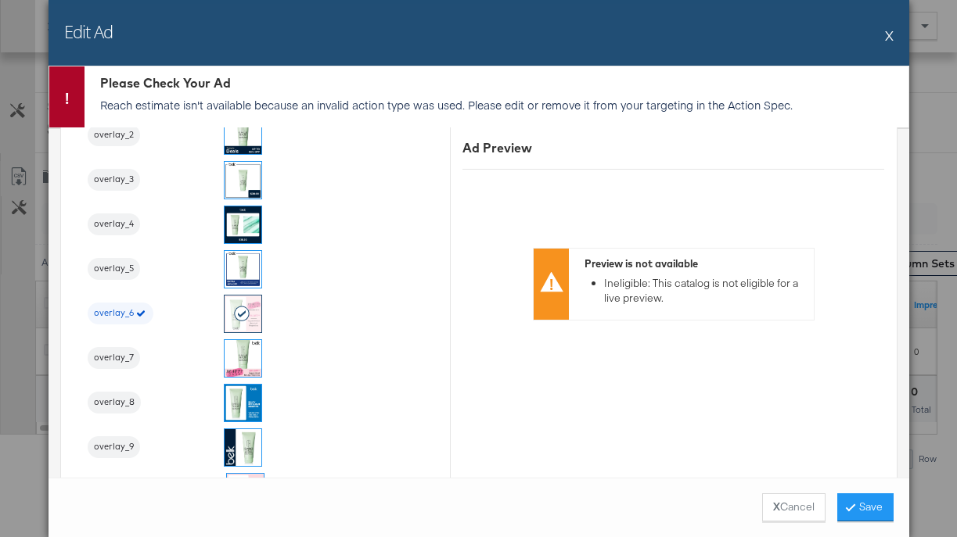
click at [892, 34] on button "X" at bounding box center [889, 35] width 9 height 31
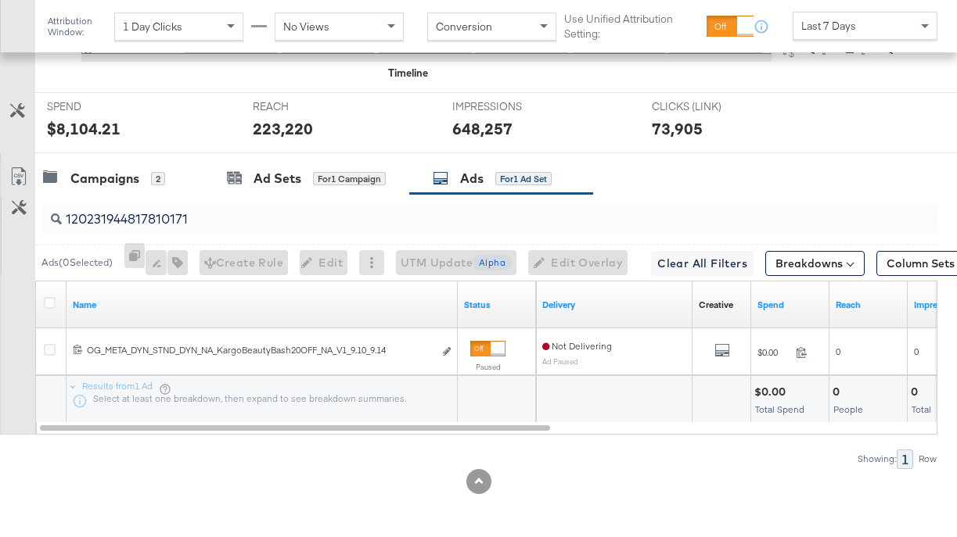
click at [348, 210] on input "120231944817810171" at bounding box center [461, 213] width 798 height 31
paste input "0"
type input "120231944817800171"
click at [633, 483] on div at bounding box center [478, 481] width 957 height 25
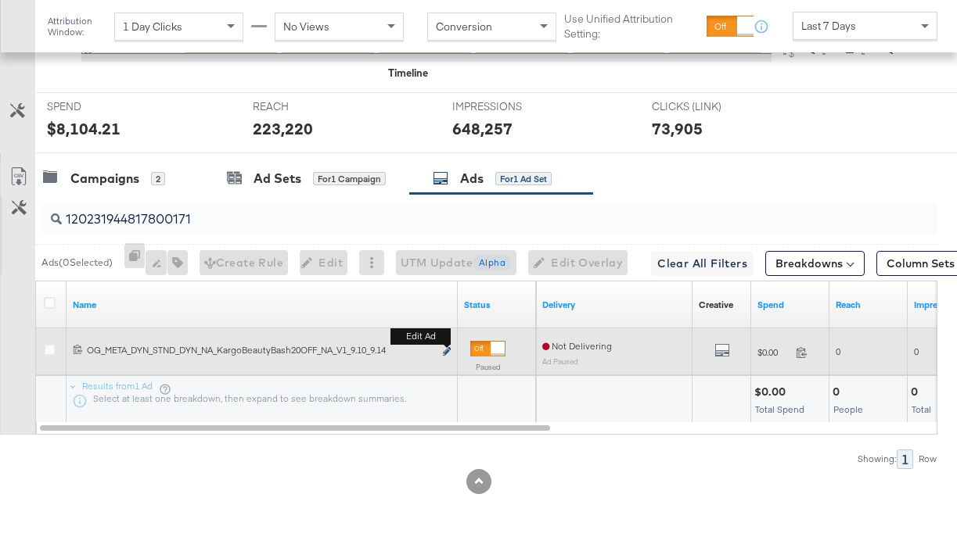
click at [445, 353] on icon "link" at bounding box center [447, 351] width 8 height 9
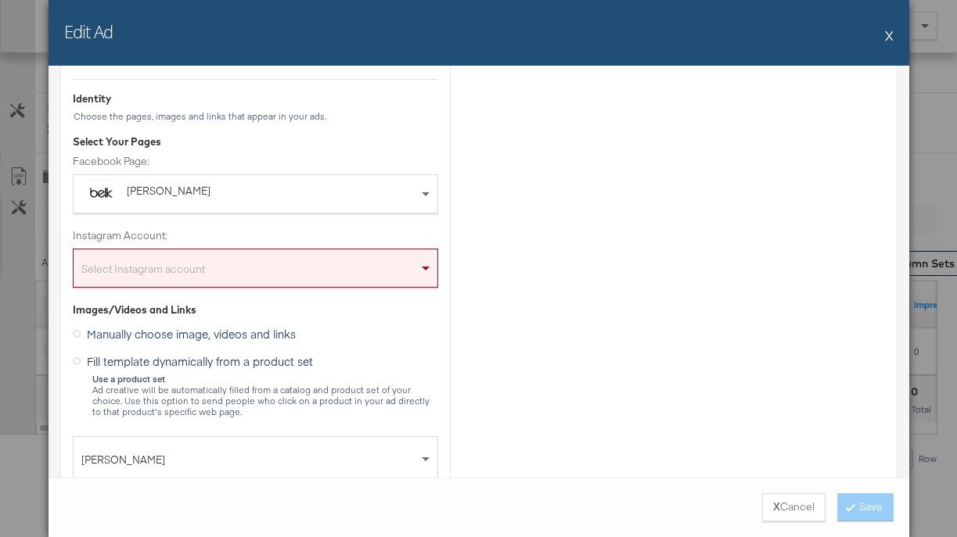
scroll to position [167, 0]
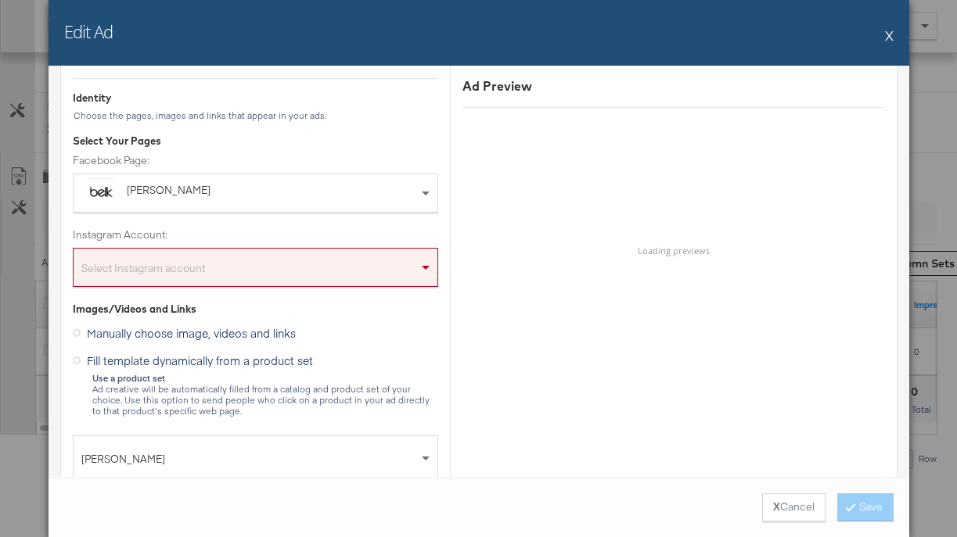
click at [364, 269] on div "Select Instagram account" at bounding box center [256, 270] width 364 height 31
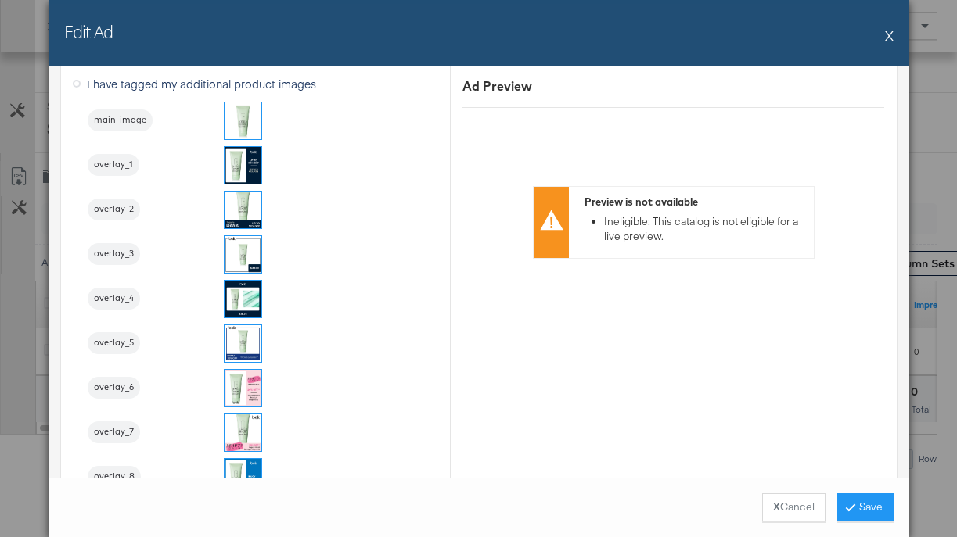
scroll to position [1810, 0]
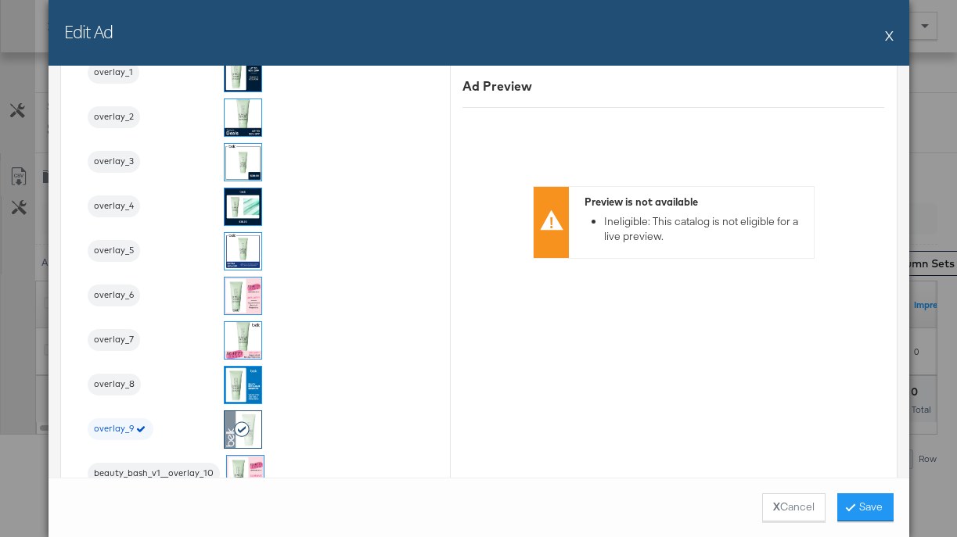
click at [242, 293] on img at bounding box center [242, 296] width 37 height 37
click at [877, 512] on button "Save" at bounding box center [865, 508] width 56 height 28
